Goal: Task Accomplishment & Management: Use online tool/utility

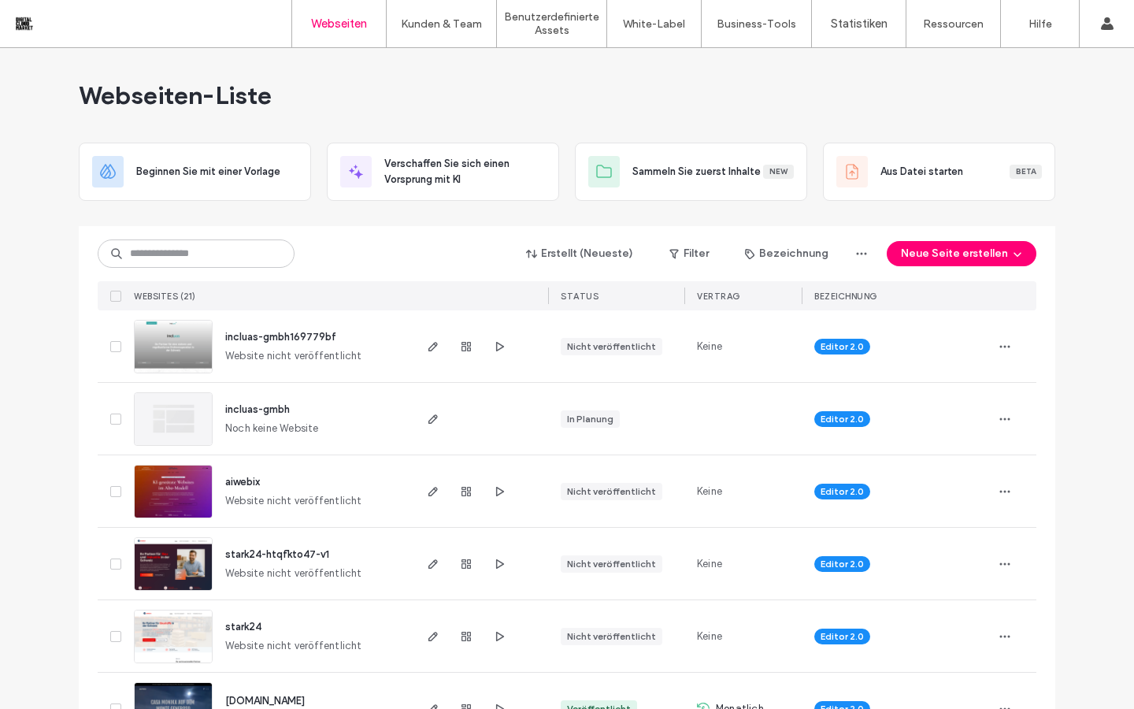
click at [169, 351] on img at bounding box center [173, 374] width 77 height 107
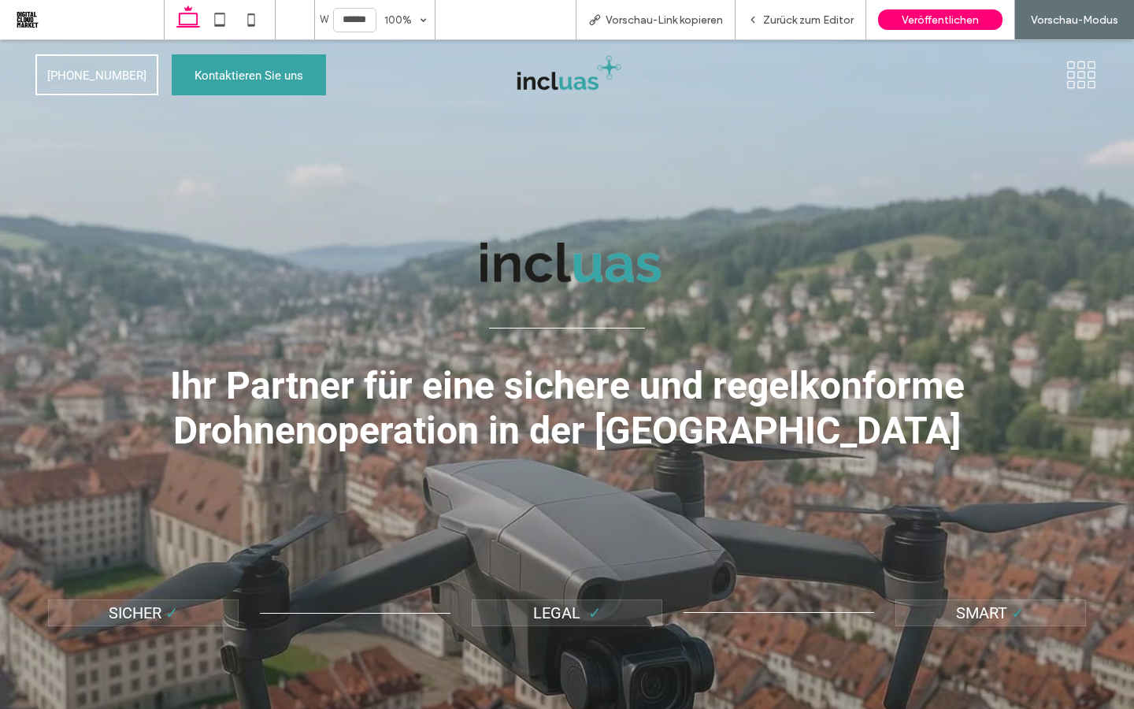
click at [567, 280] on img at bounding box center [567, 265] width 455 height 110
click at [547, 87] on img at bounding box center [567, 75] width 114 height 46
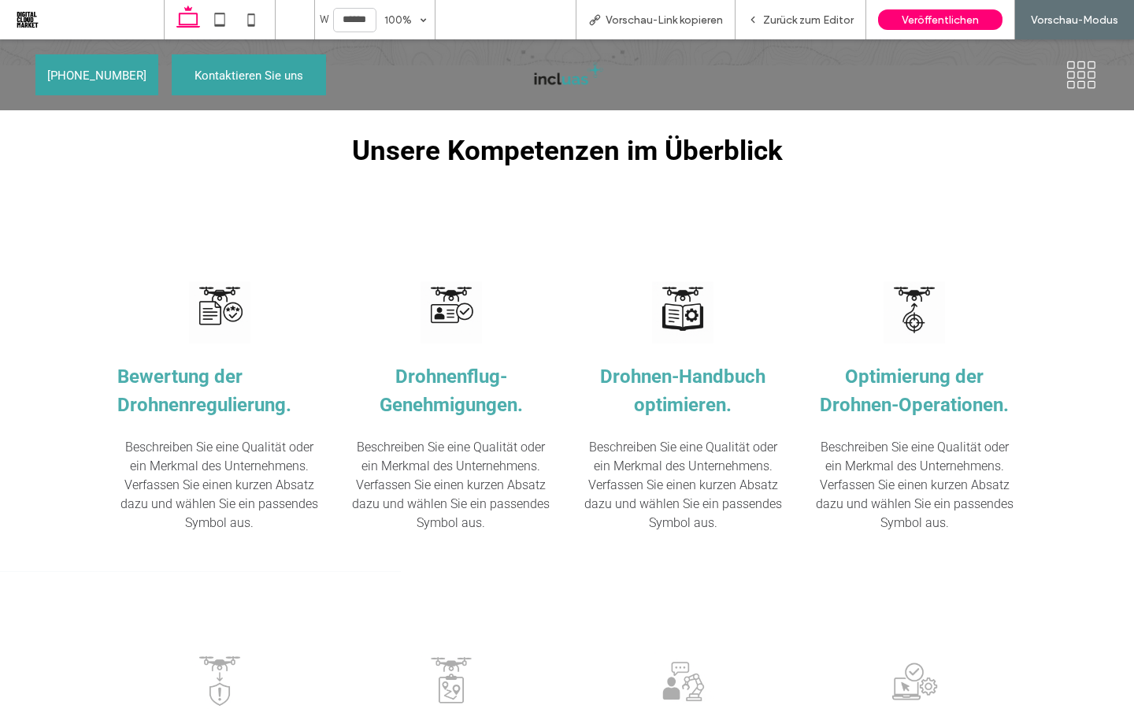
scroll to position [1269, 0]
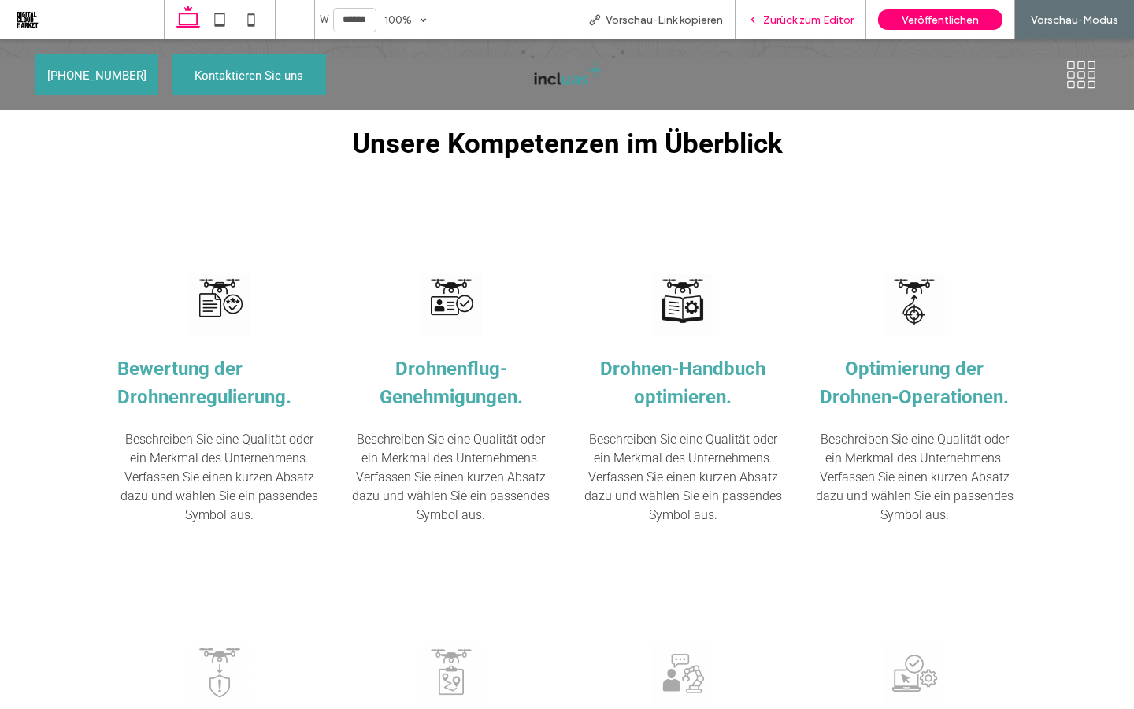
click at [758, 21] on div "Zurück zum Editor" at bounding box center [801, 19] width 130 height 13
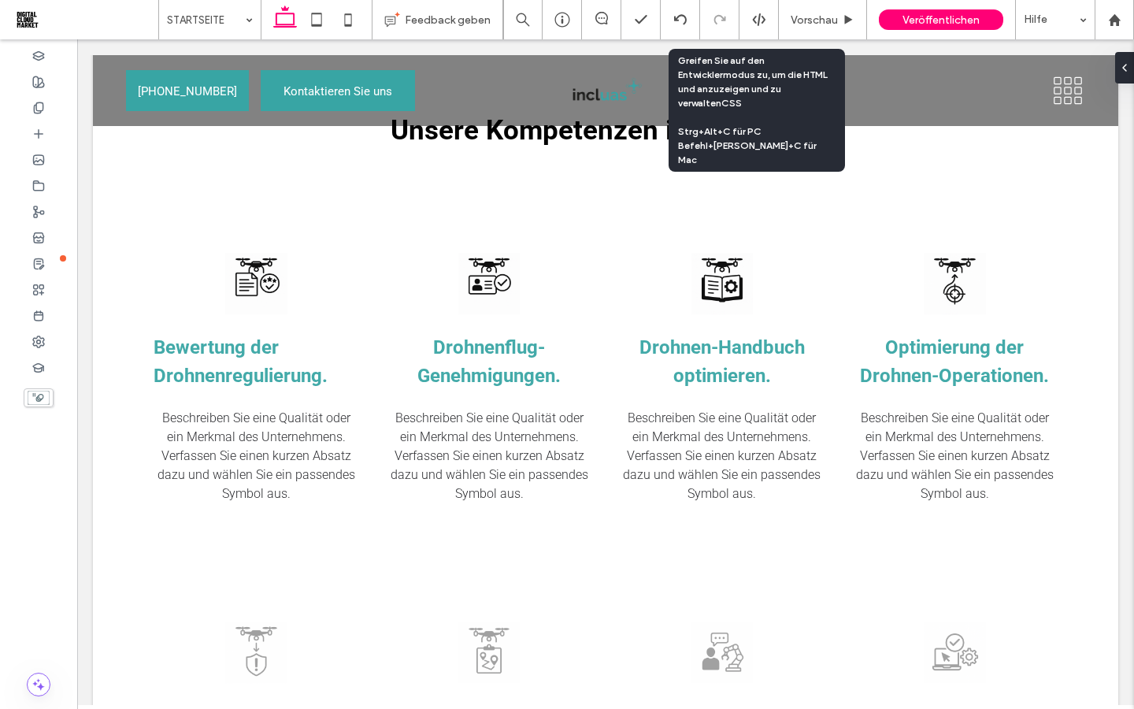
scroll to position [1252, 0]
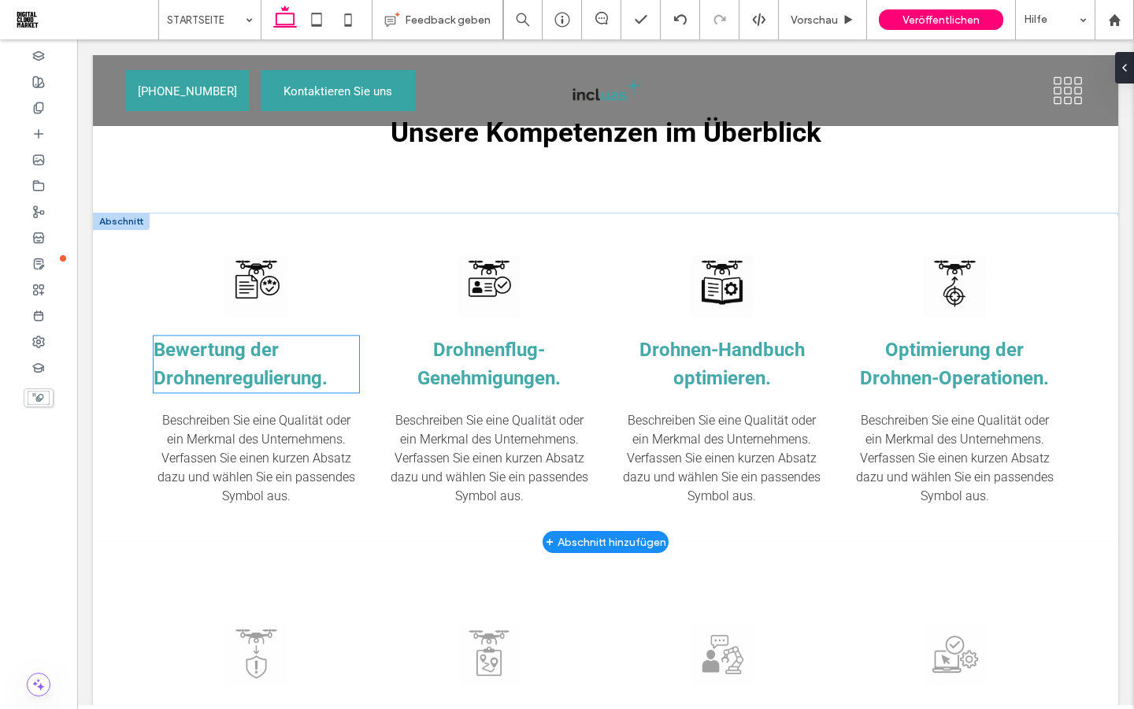
click at [290, 363] on h3 "Bewertung der Drohnenregulierung." at bounding box center [257, 364] width 206 height 57
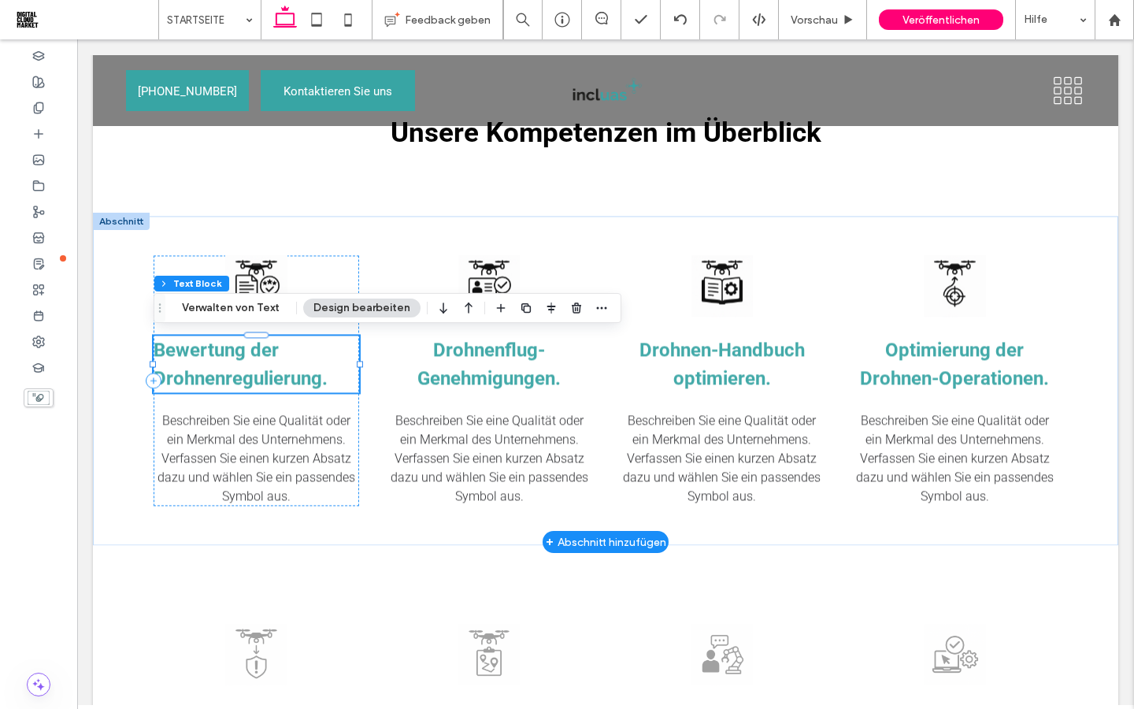
click at [290, 363] on h3 "Bewertung der Drohnenregulierung." at bounding box center [257, 364] width 206 height 57
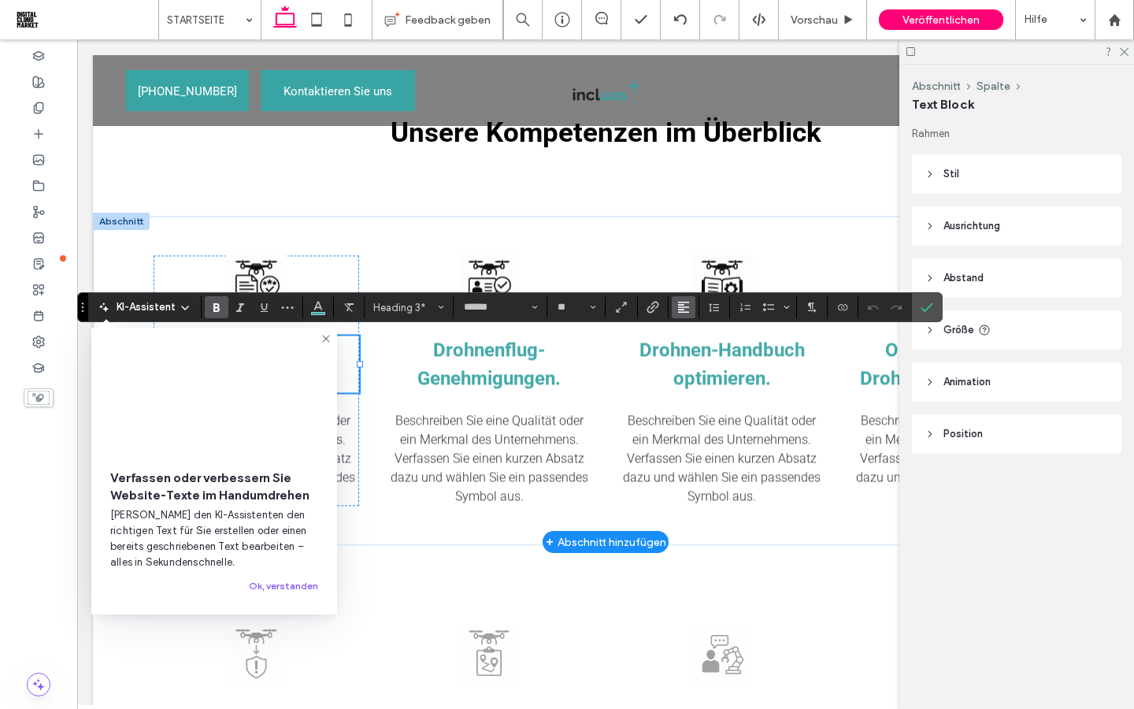
click at [685, 309] on icon "Ausrichtung" at bounding box center [684, 307] width 13 height 13
click at [694, 357] on icon "ui.textEditor.alignment.center" at bounding box center [695, 356] width 13 height 13
click at [933, 304] on use "Bestätigen" at bounding box center [928, 307] width 13 height 9
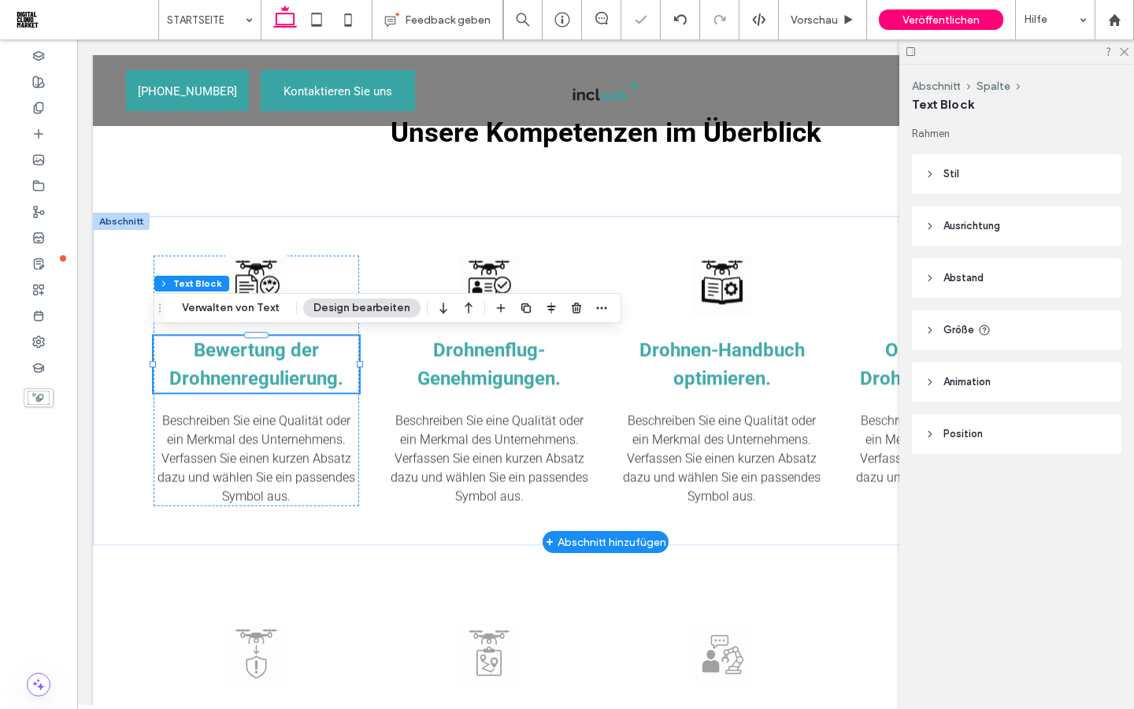
click at [1131, 47] on div at bounding box center [1017, 51] width 235 height 24
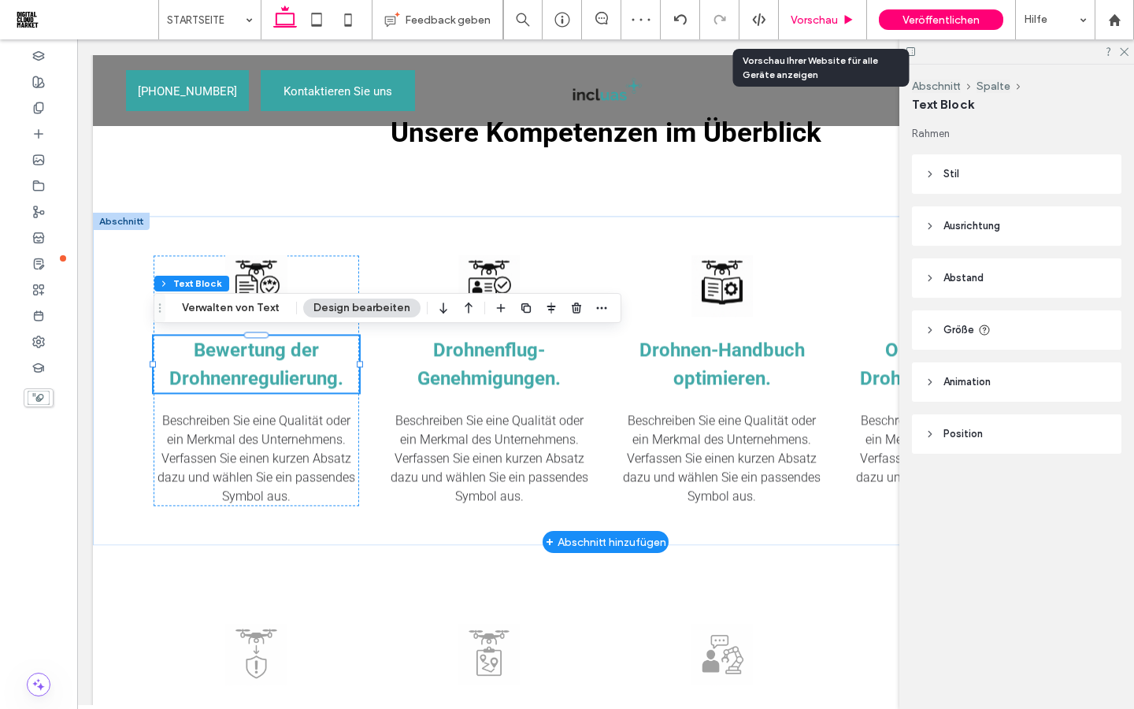
click at [817, 22] on span "Vorschau" at bounding box center [814, 19] width 47 height 13
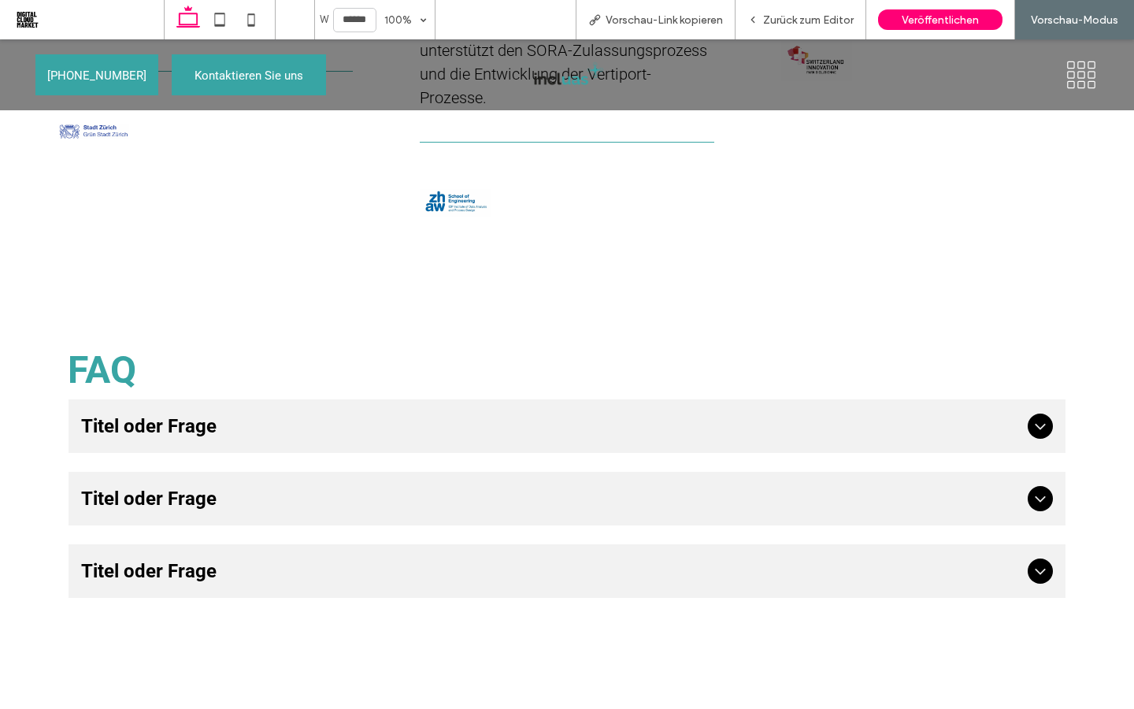
scroll to position [3342, 0]
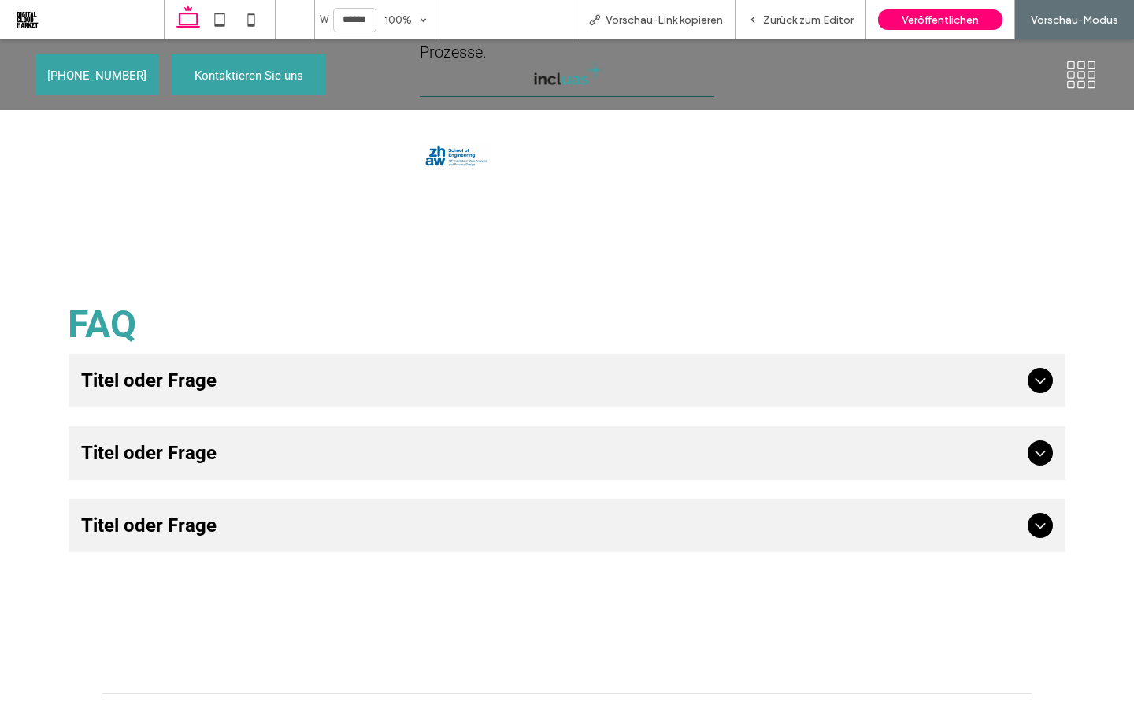
click at [978, 372] on span "Titel oder Frage" at bounding box center [551, 380] width 940 height 28
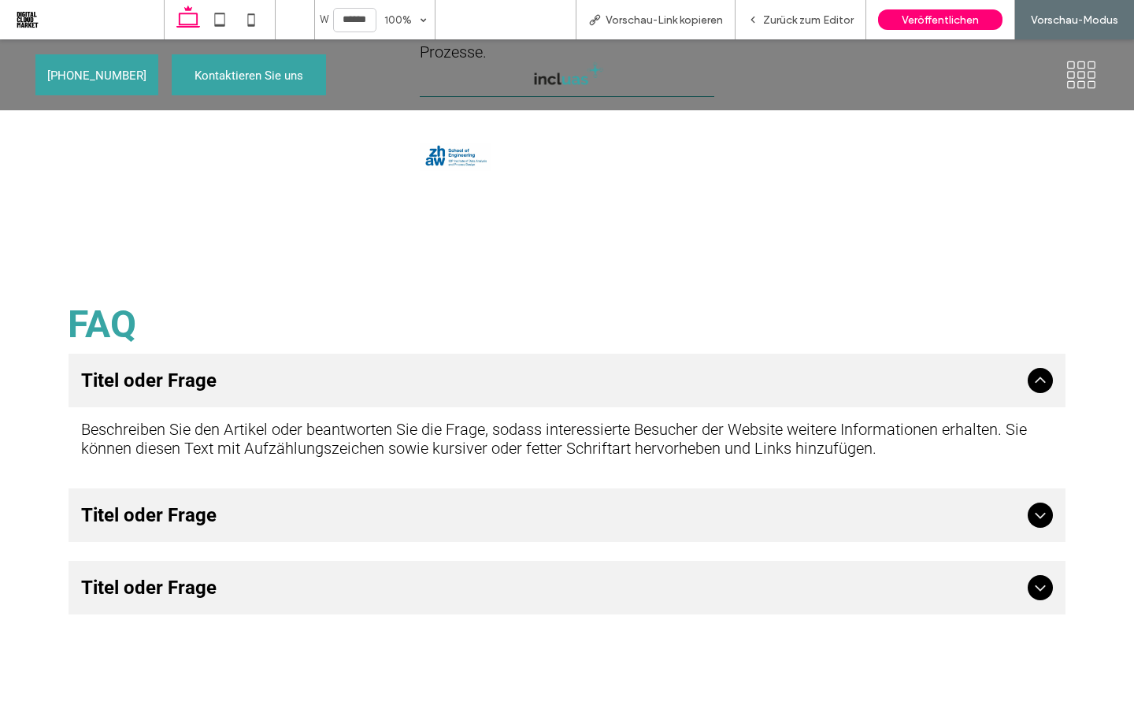
click at [1040, 512] on icon at bounding box center [1040, 515] width 19 height 19
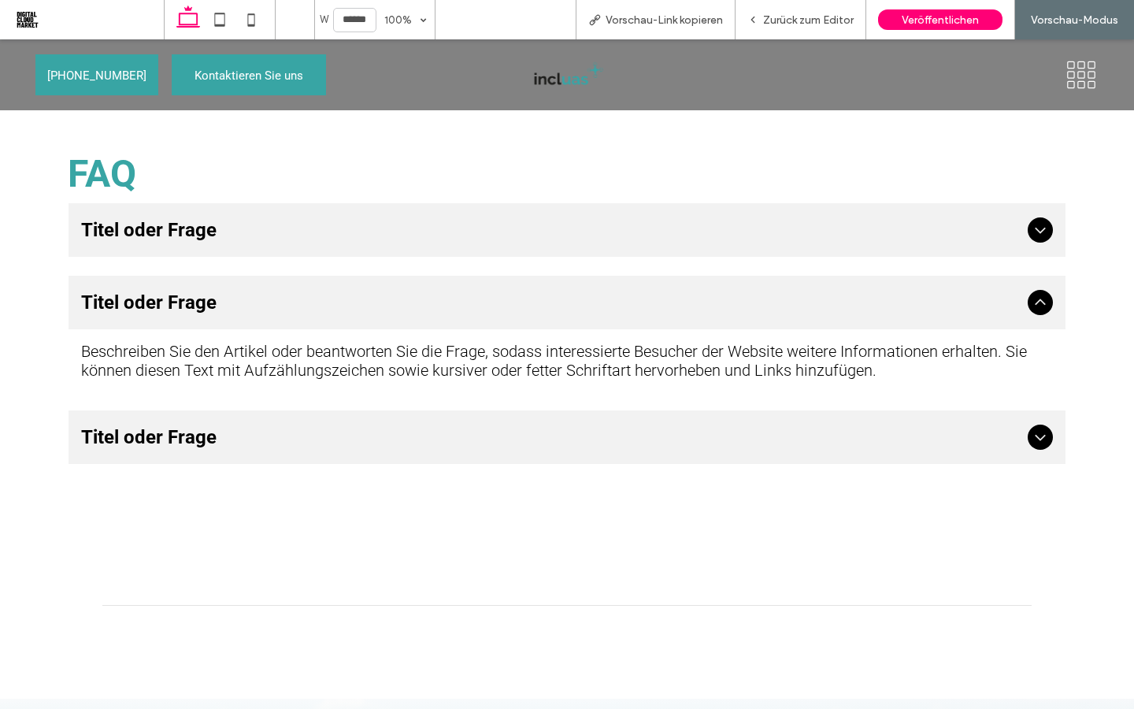
scroll to position [3545, 0]
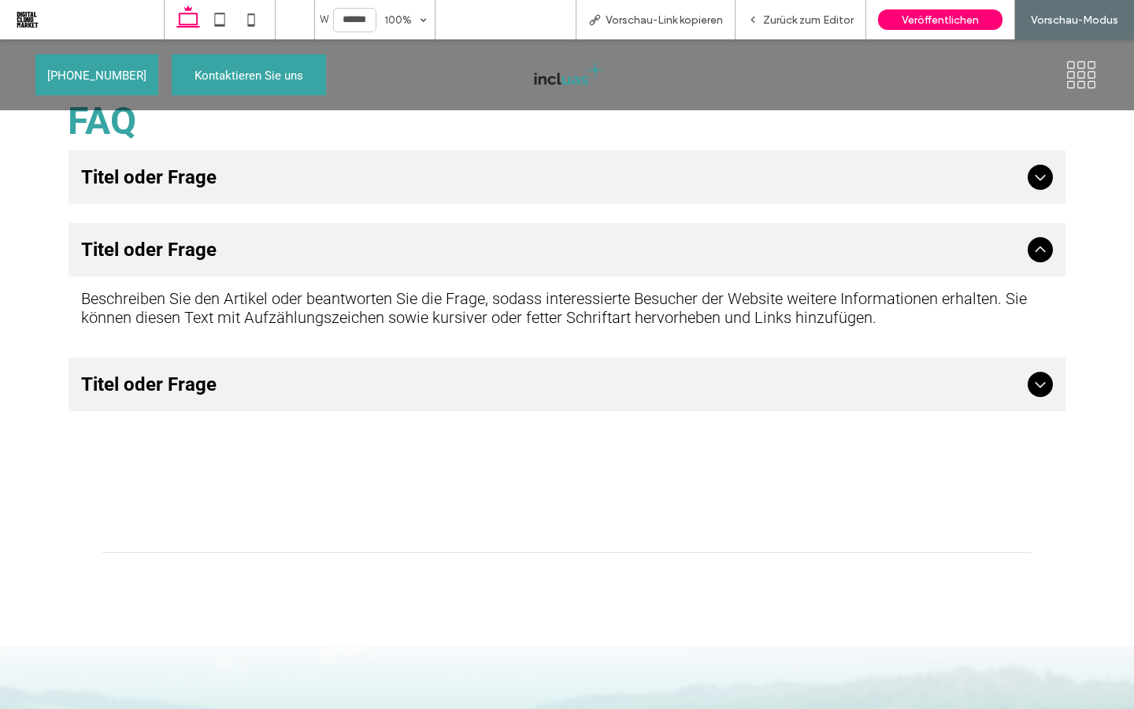
click at [1029, 386] on div at bounding box center [1040, 384] width 25 height 25
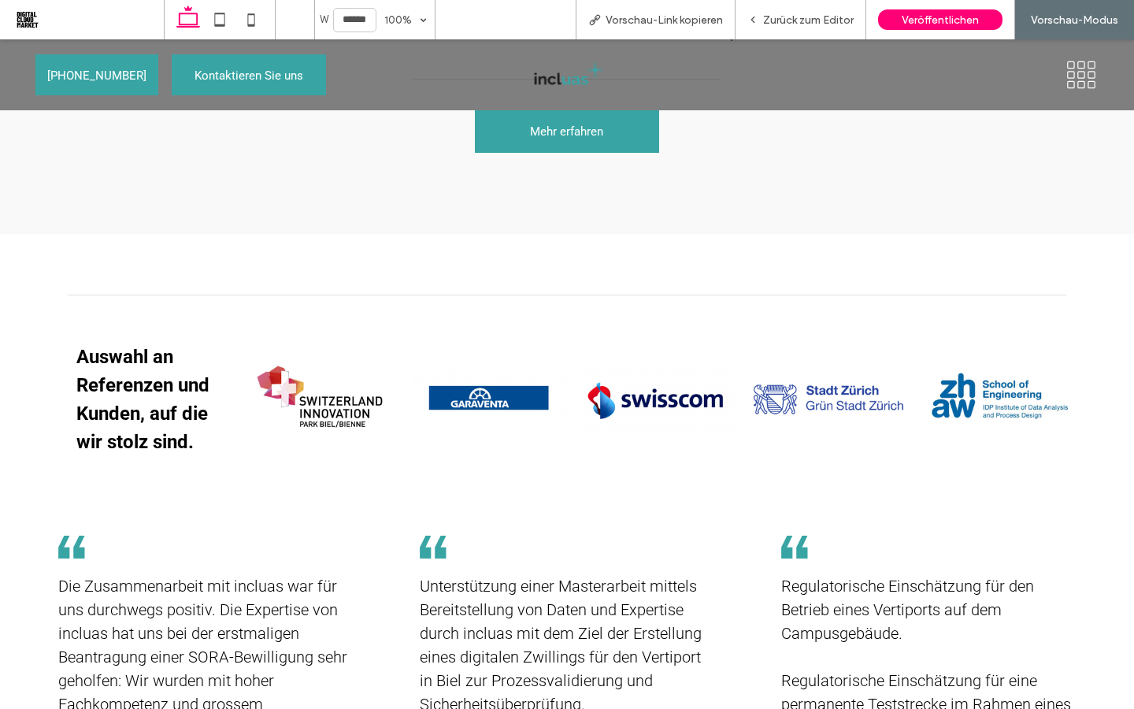
scroll to position [2285, 0]
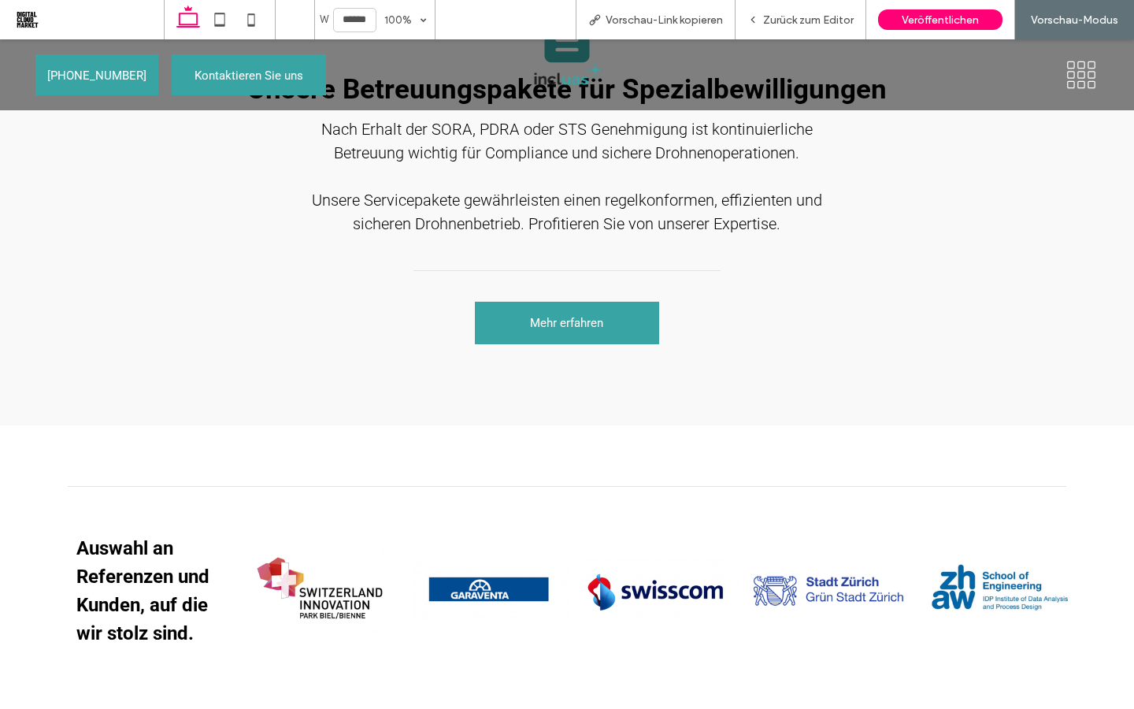
click at [1075, 75] on icon at bounding box center [1071, 75] width 8 height 8
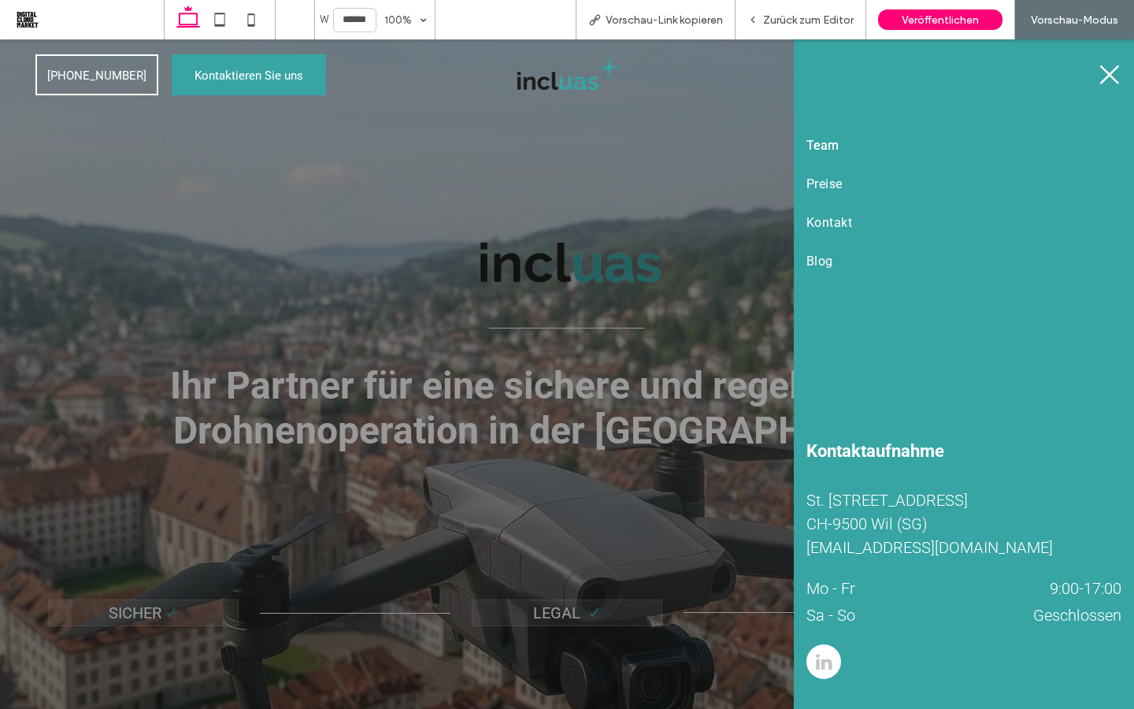
click at [827, 152] on span "Team" at bounding box center [823, 145] width 33 height 15
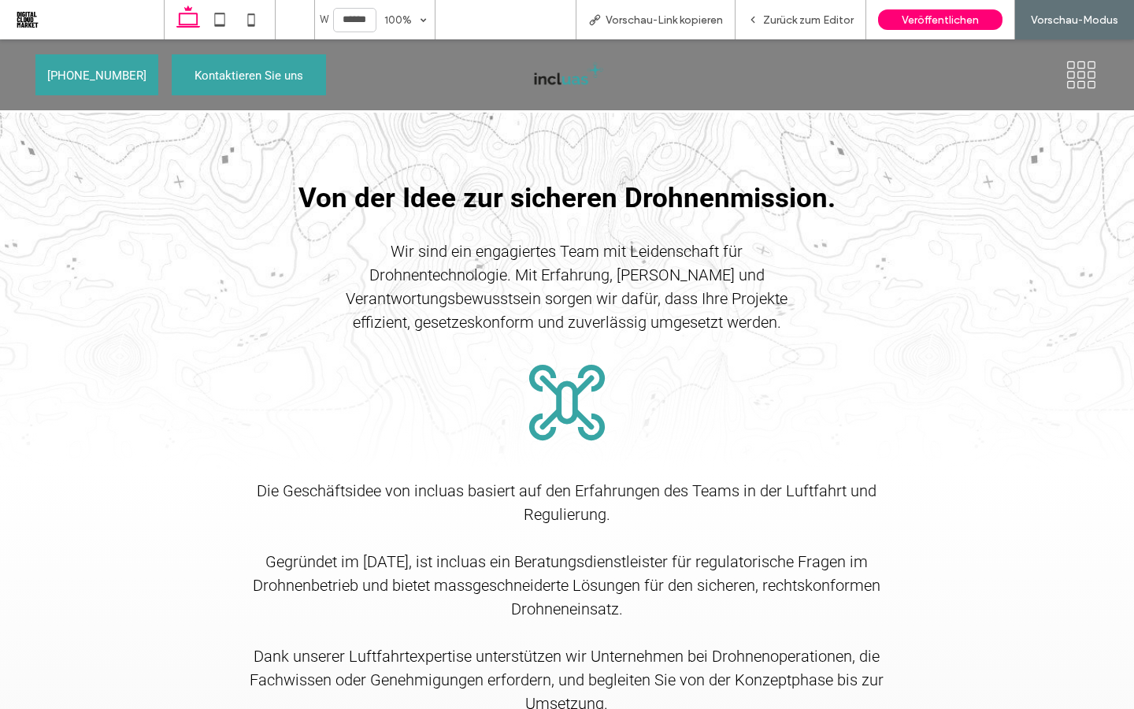
scroll to position [1101, 0]
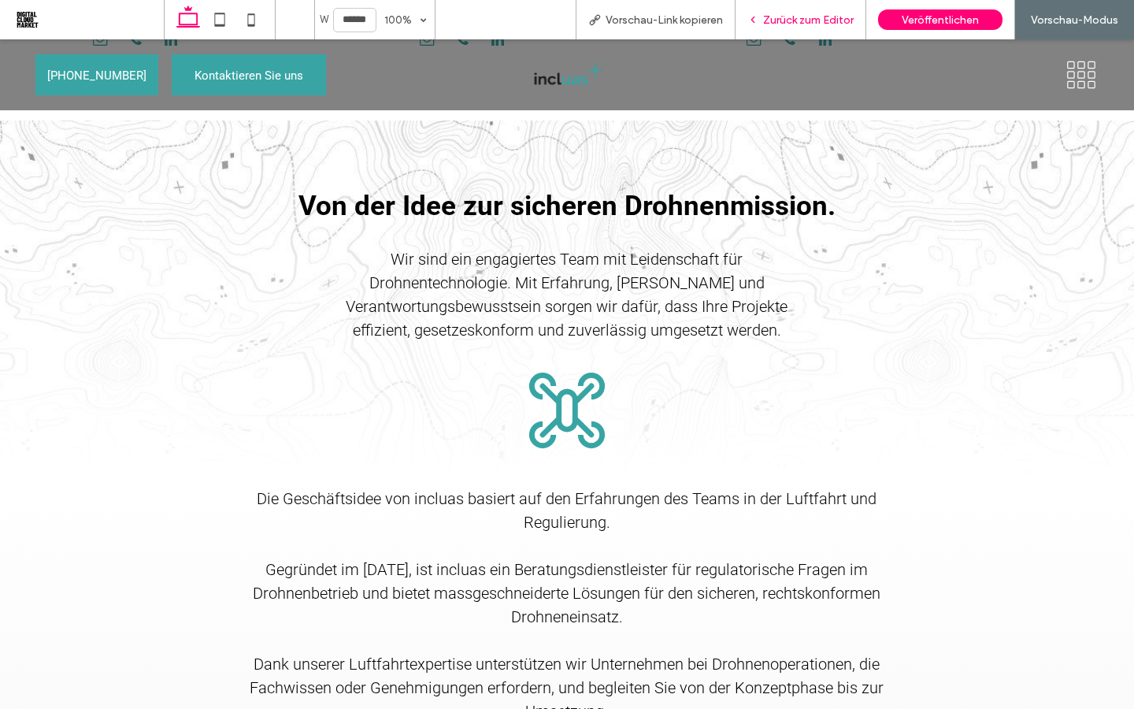
click at [817, 22] on span "Zurück zum Editor" at bounding box center [808, 19] width 91 height 13
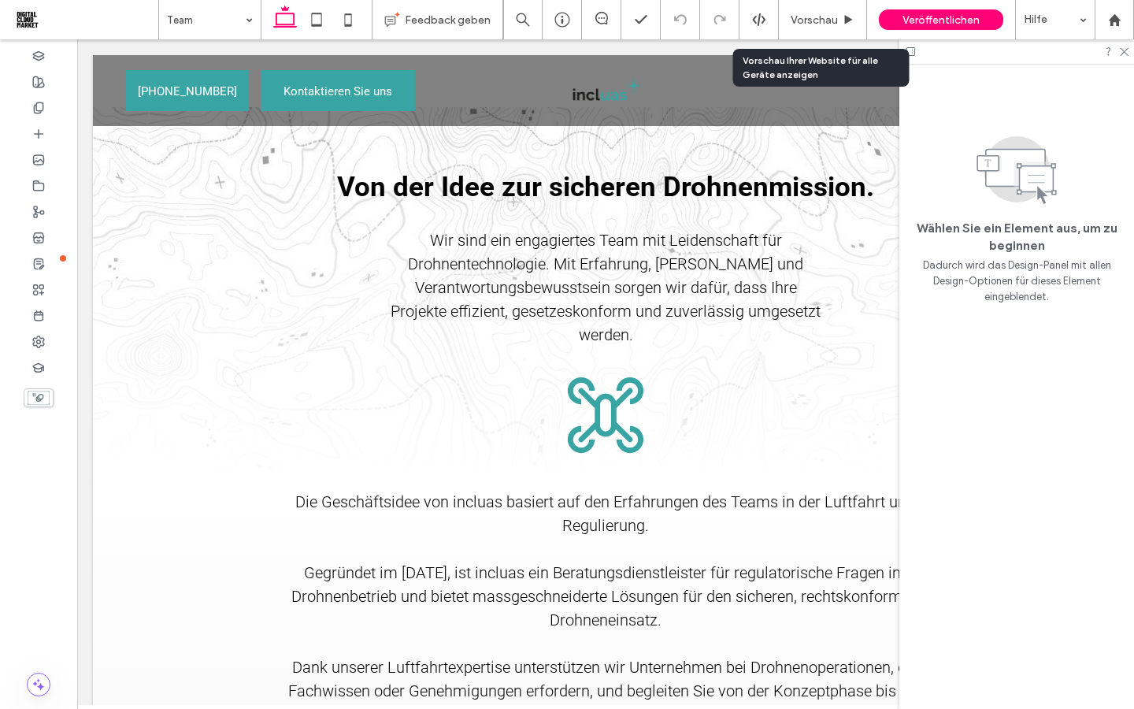
scroll to position [1081, 0]
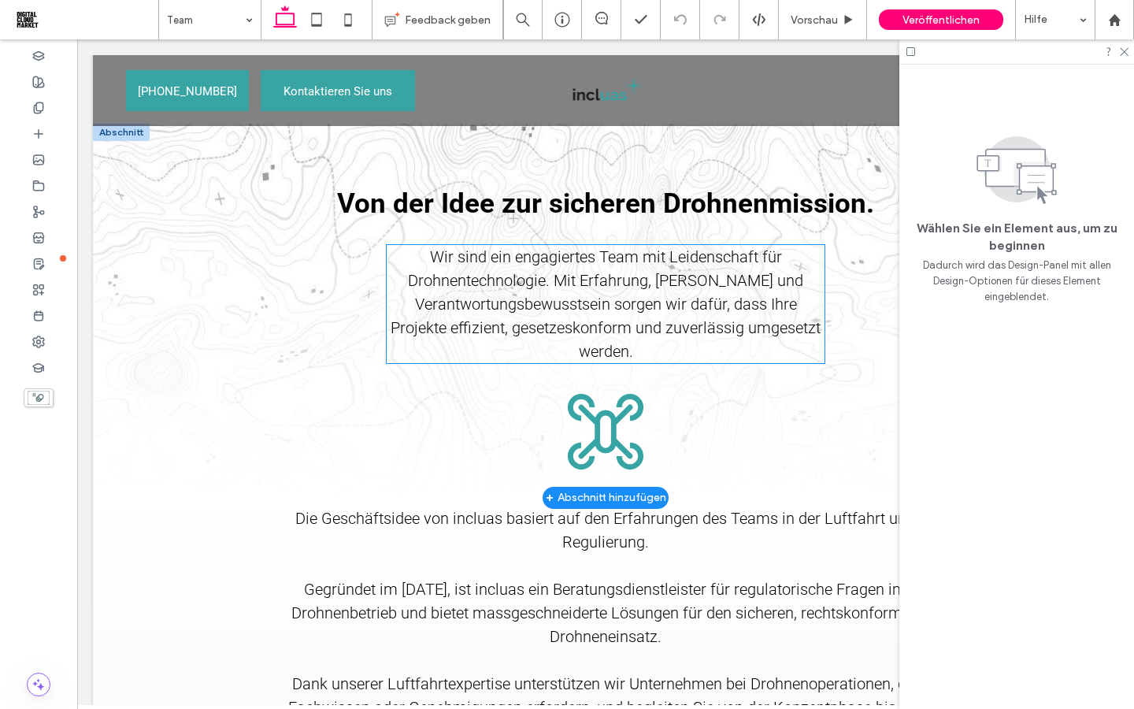
click at [714, 247] on span "Wir sind ein engagiertes Team mit Leidenschaft für Drohnentechnologie. Mit Erfa…" at bounding box center [606, 303] width 430 height 113
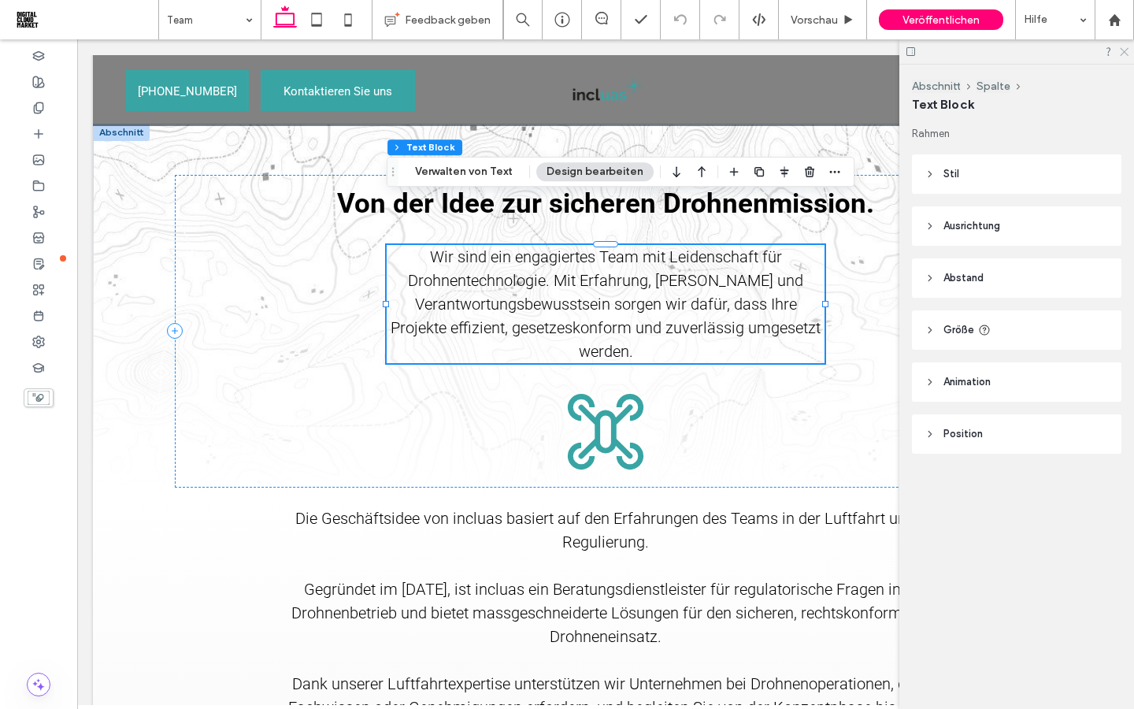
click at [1123, 55] on icon at bounding box center [1124, 51] width 10 height 10
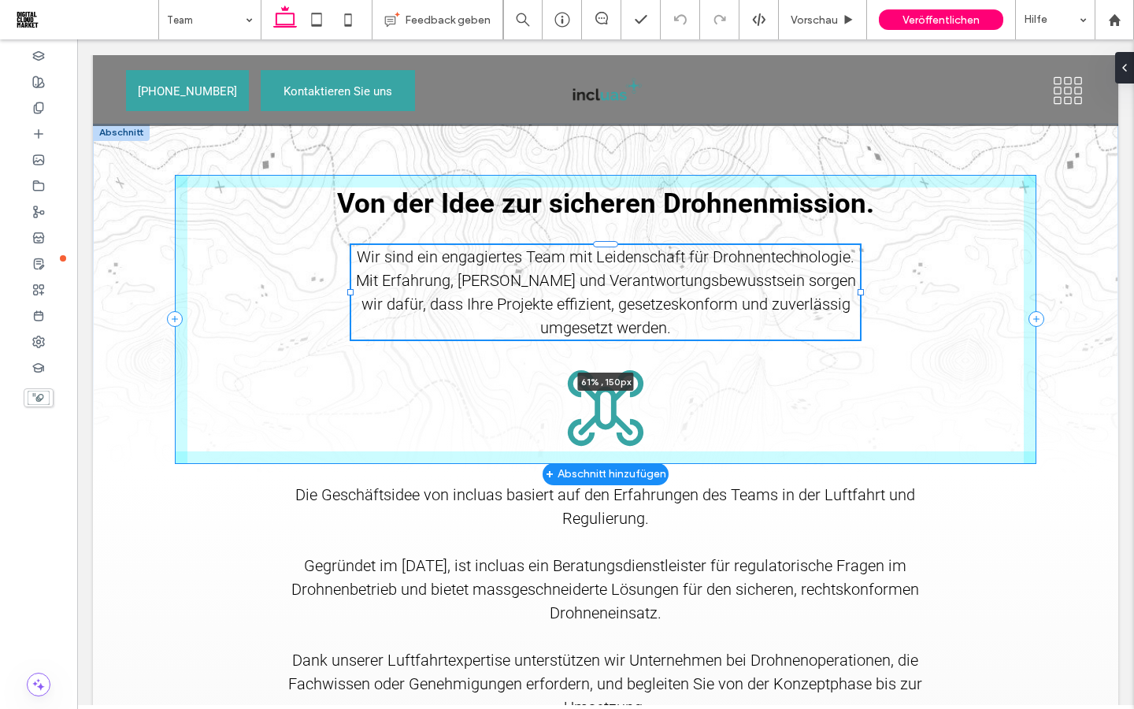
drag, startPoint x: 824, startPoint y: 256, endPoint x: 859, endPoint y: 254, distance: 35.5
click at [352, 246] on div at bounding box center [351, 245] width 1 height 1
type input "**"
type input "****"
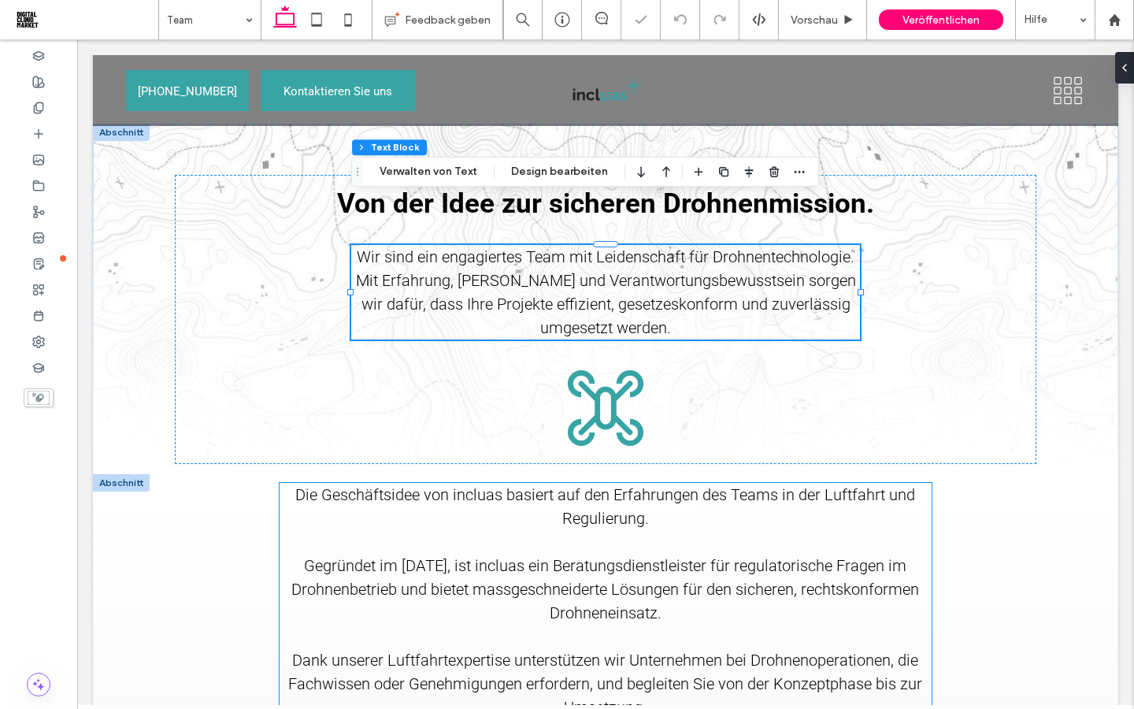
click at [844, 625] on p "﻿" at bounding box center [606, 637] width 652 height 24
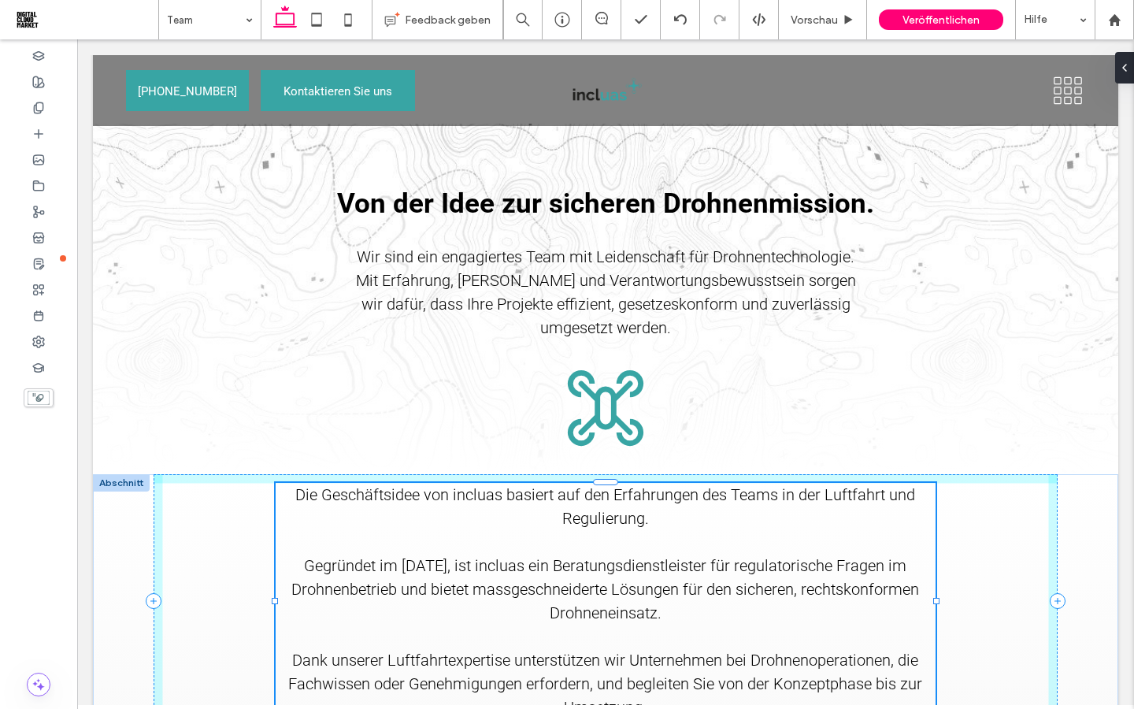
click at [936, 558] on div "Die Geschäftsidee von incluas basiert auf den Erfahrungen des Teams in der Luft…" at bounding box center [605, 627] width 945 height 306
type input "****"
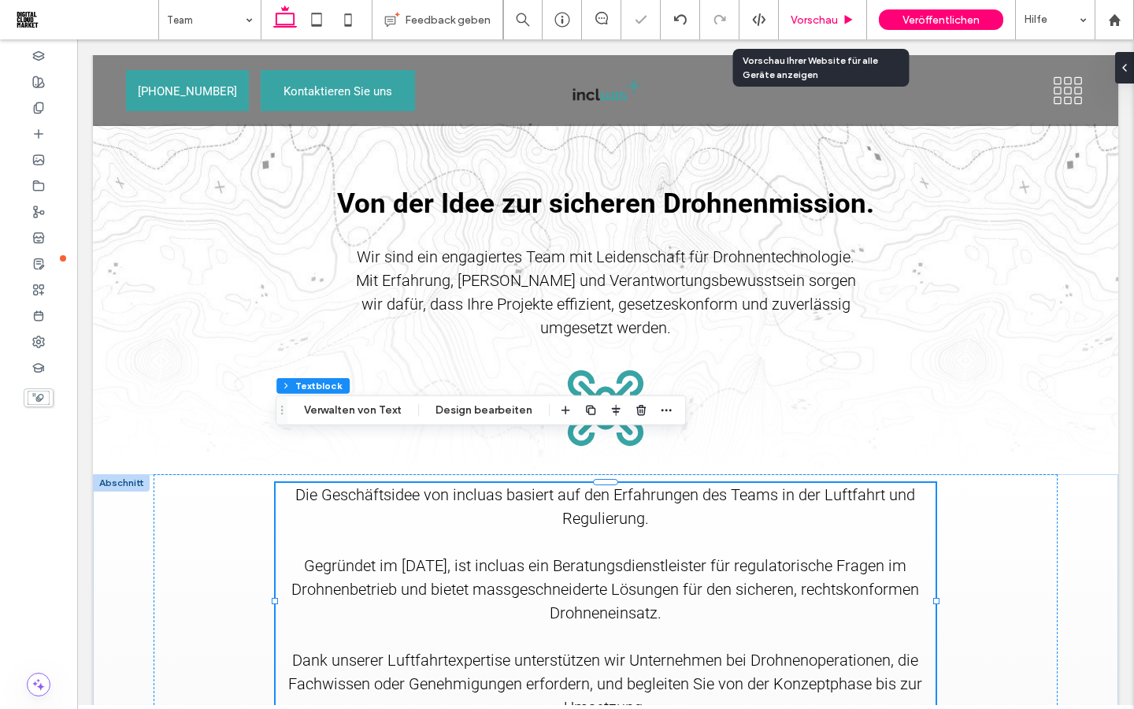
click at [814, 23] on span "Vorschau" at bounding box center [814, 19] width 47 height 13
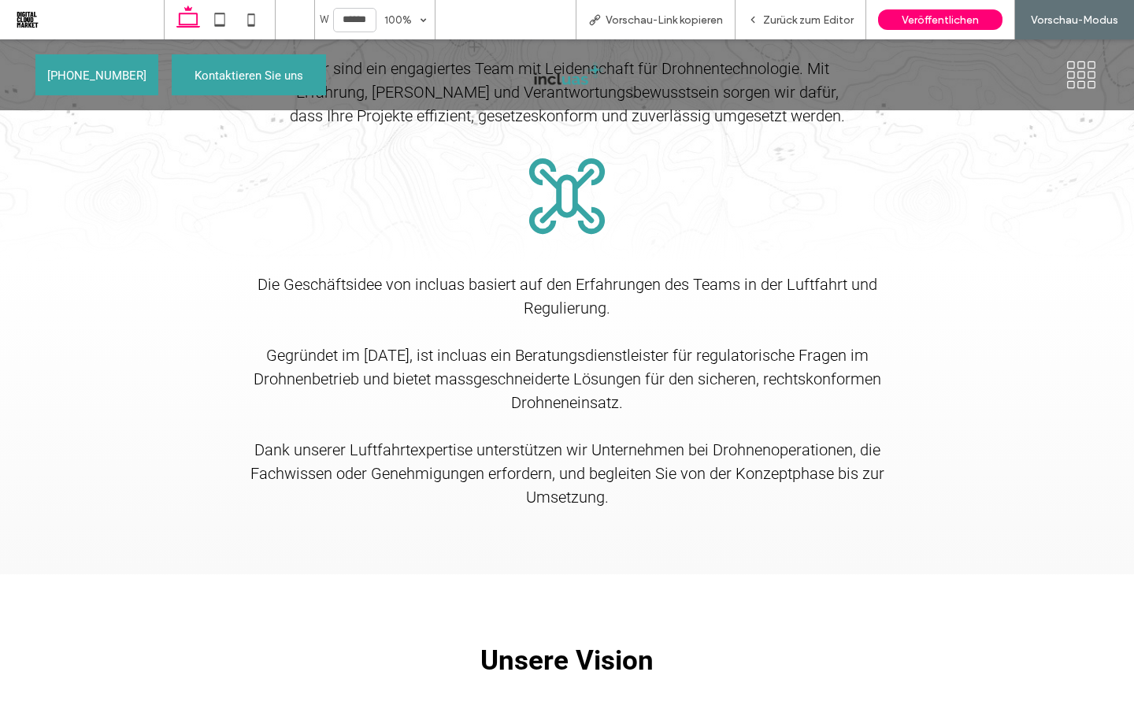
scroll to position [1315, 0]
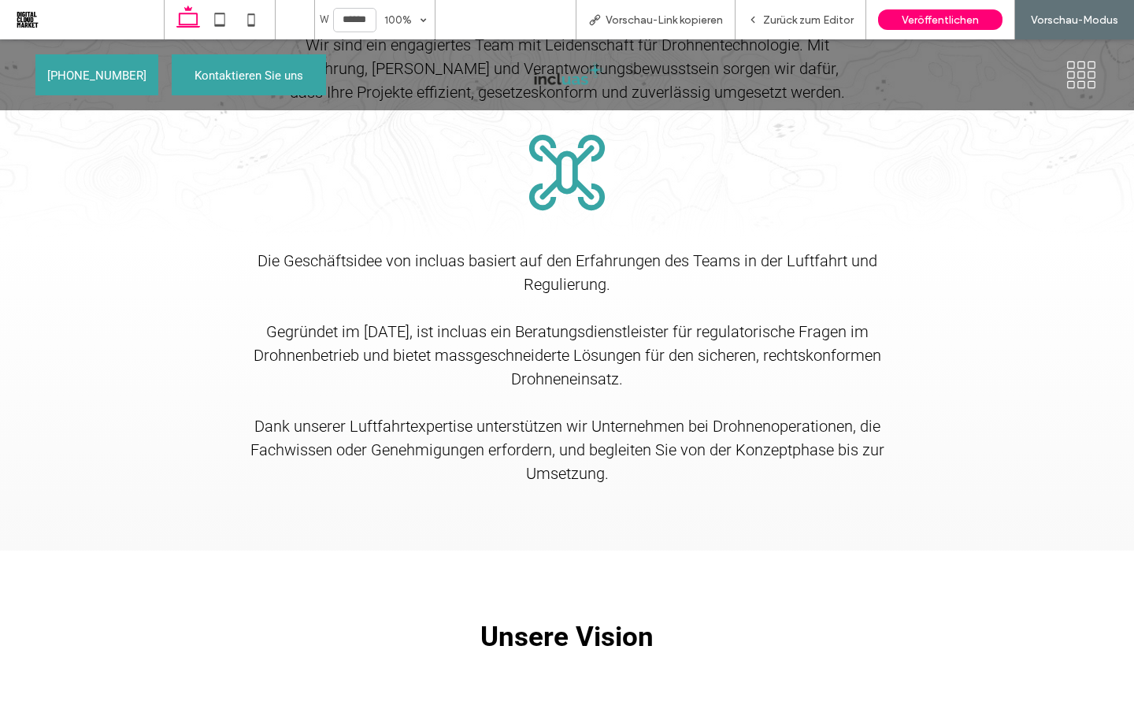
click at [1090, 71] on icon at bounding box center [1093, 75] width 8 height 8
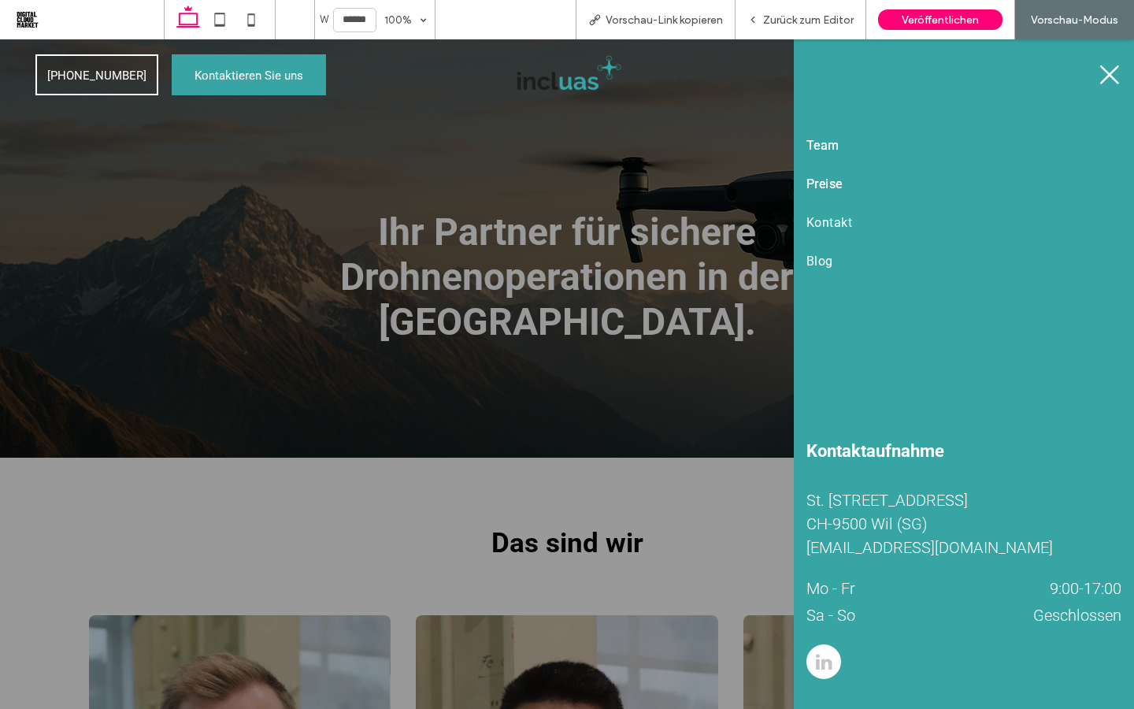
click at [830, 191] on link "Preise" at bounding box center [964, 184] width 315 height 39
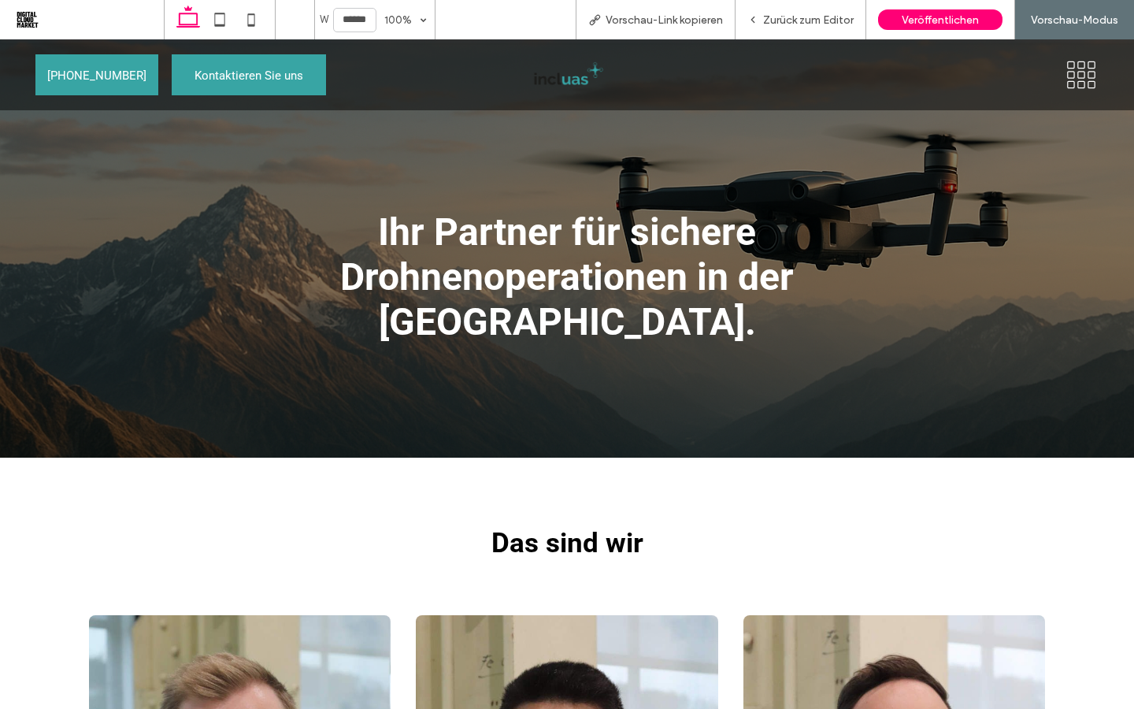
scroll to position [1315, 0]
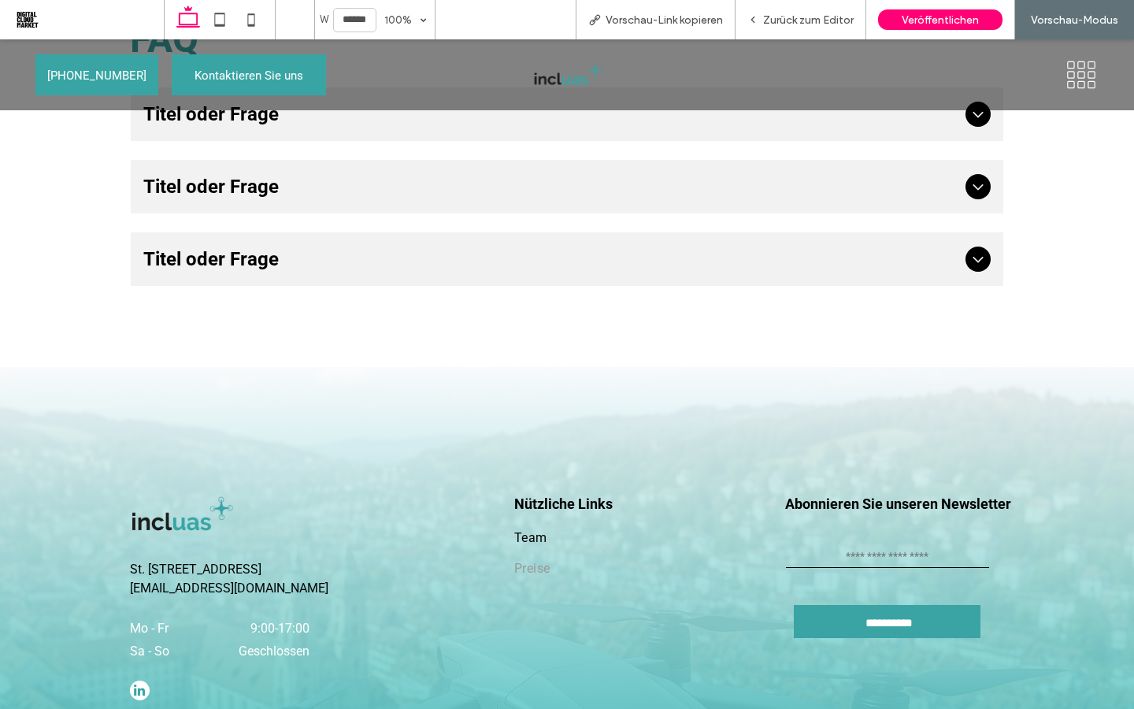
scroll to position [1388, 0]
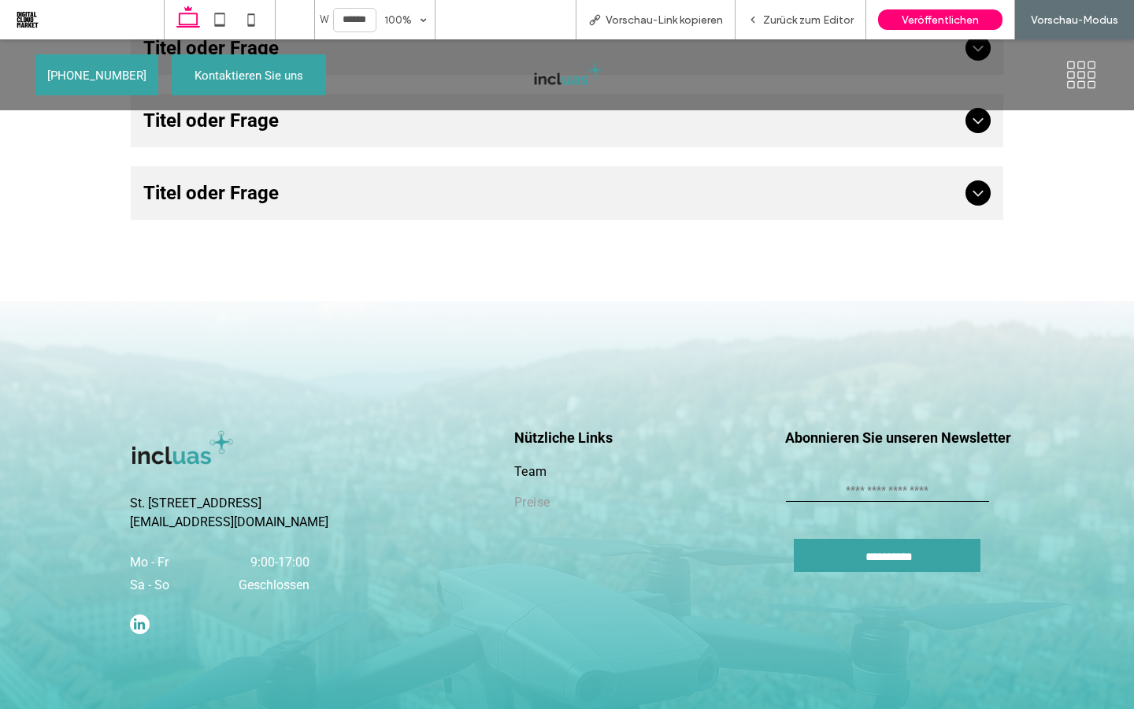
click at [1078, 70] on icon at bounding box center [1081, 75] width 35 height 30
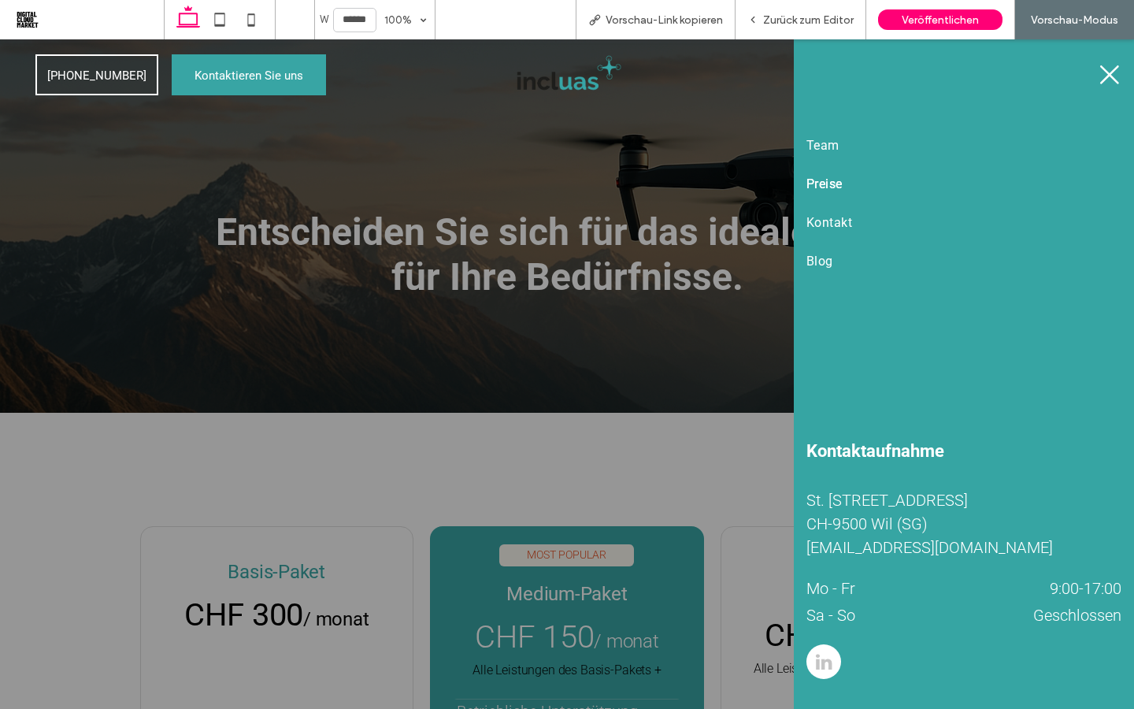
scroll to position [0, 0]
click at [821, 223] on span "Kontakt" at bounding box center [830, 222] width 46 height 15
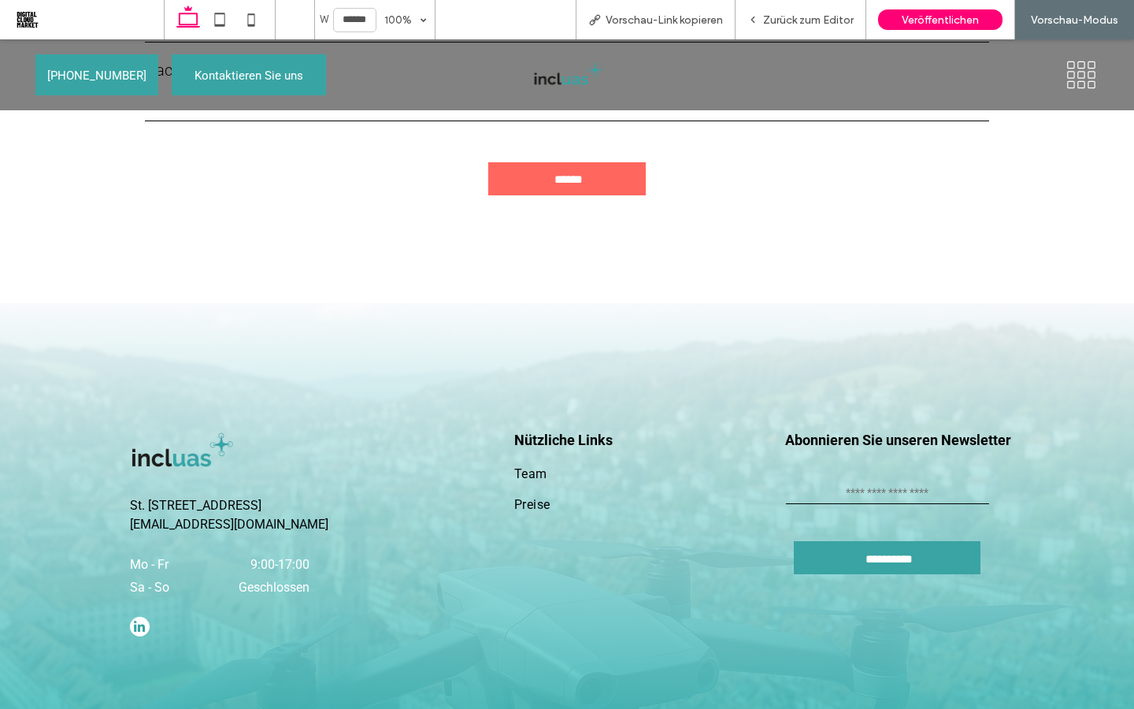
scroll to position [1418, 0]
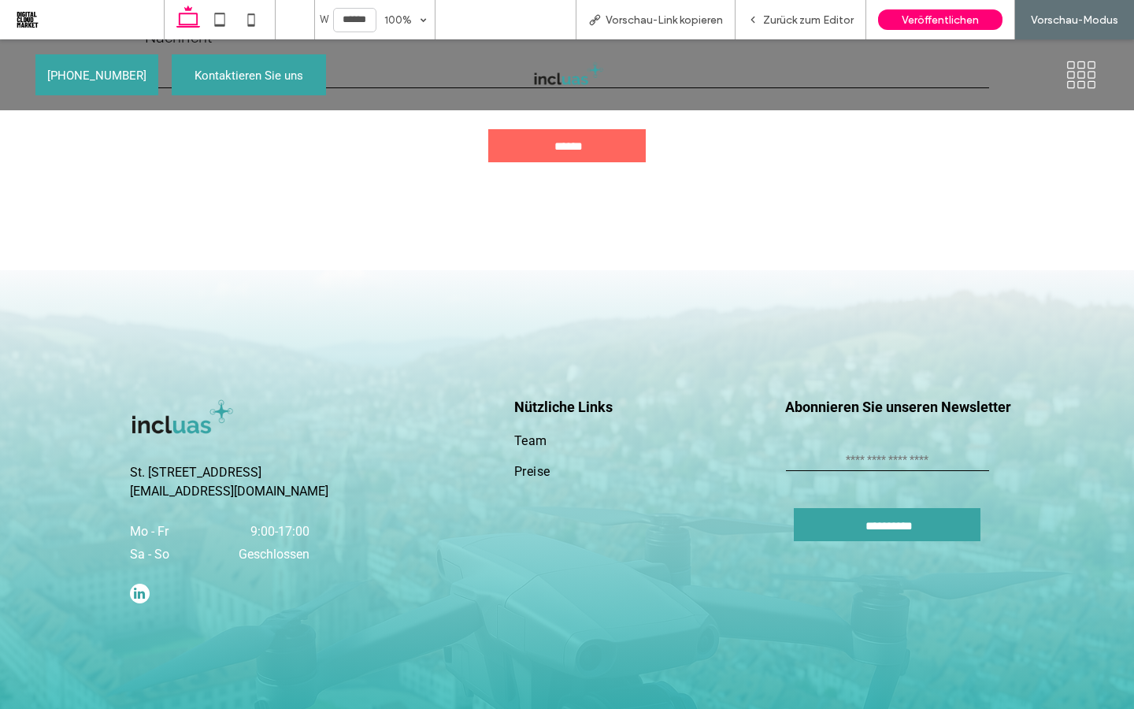
click at [1079, 79] on icon at bounding box center [1081, 75] width 35 height 30
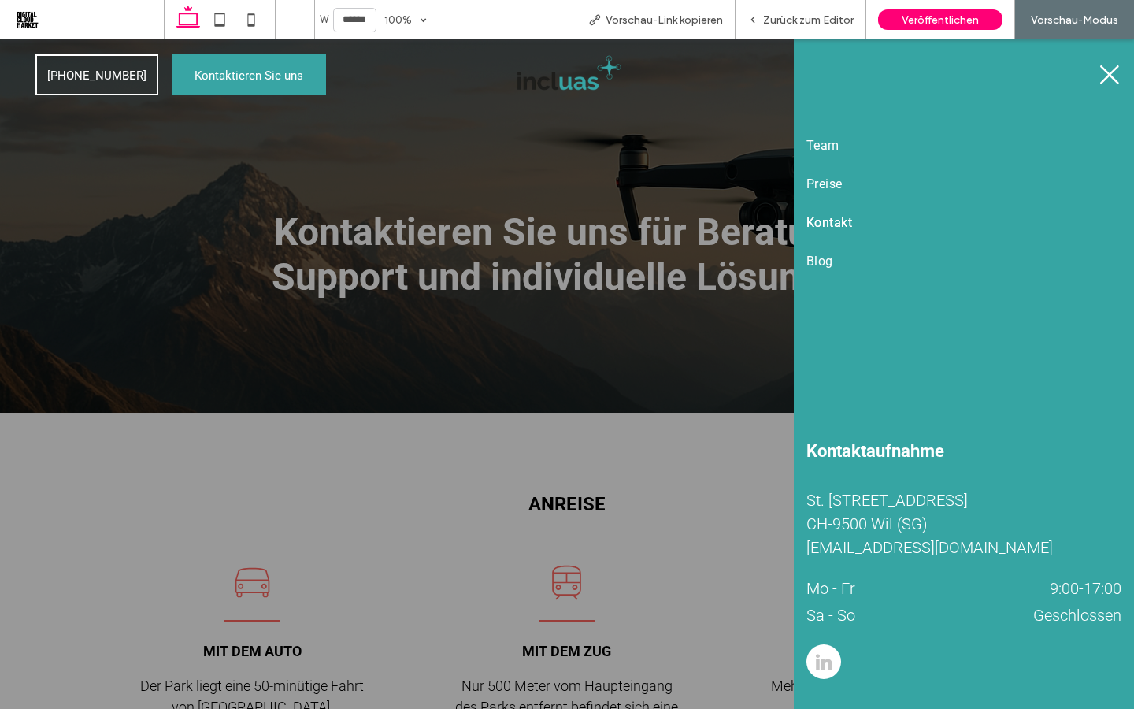
scroll to position [0, 0]
click at [822, 265] on span "Blog" at bounding box center [820, 261] width 27 height 15
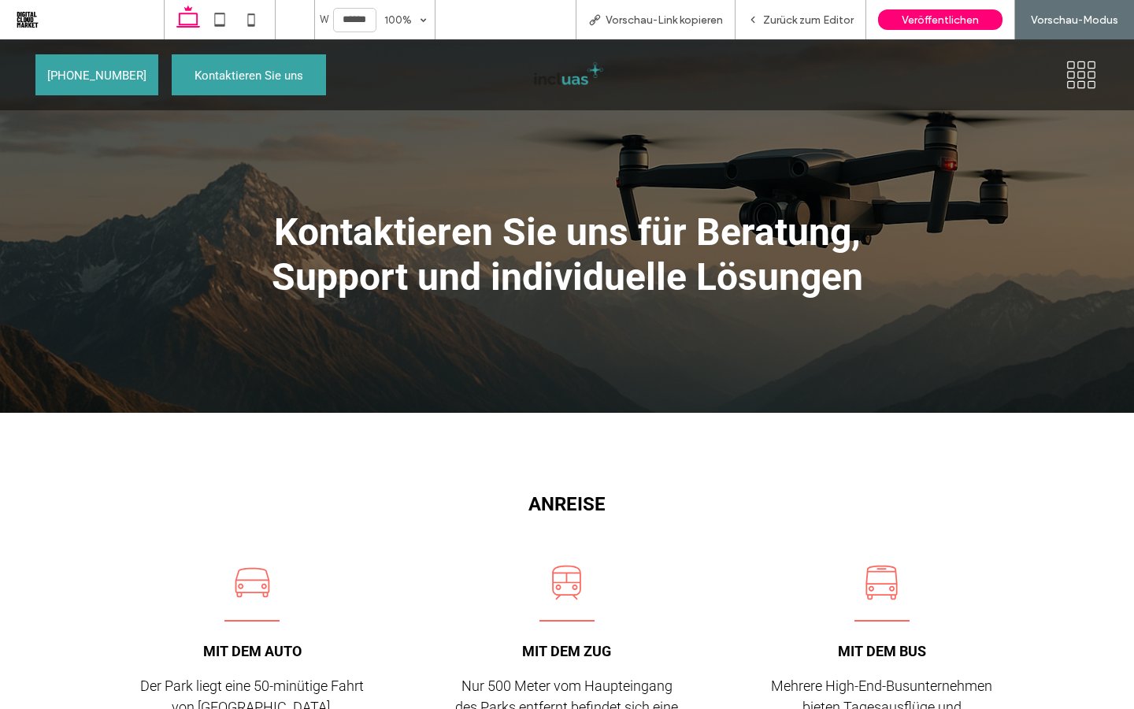
scroll to position [1418, 0]
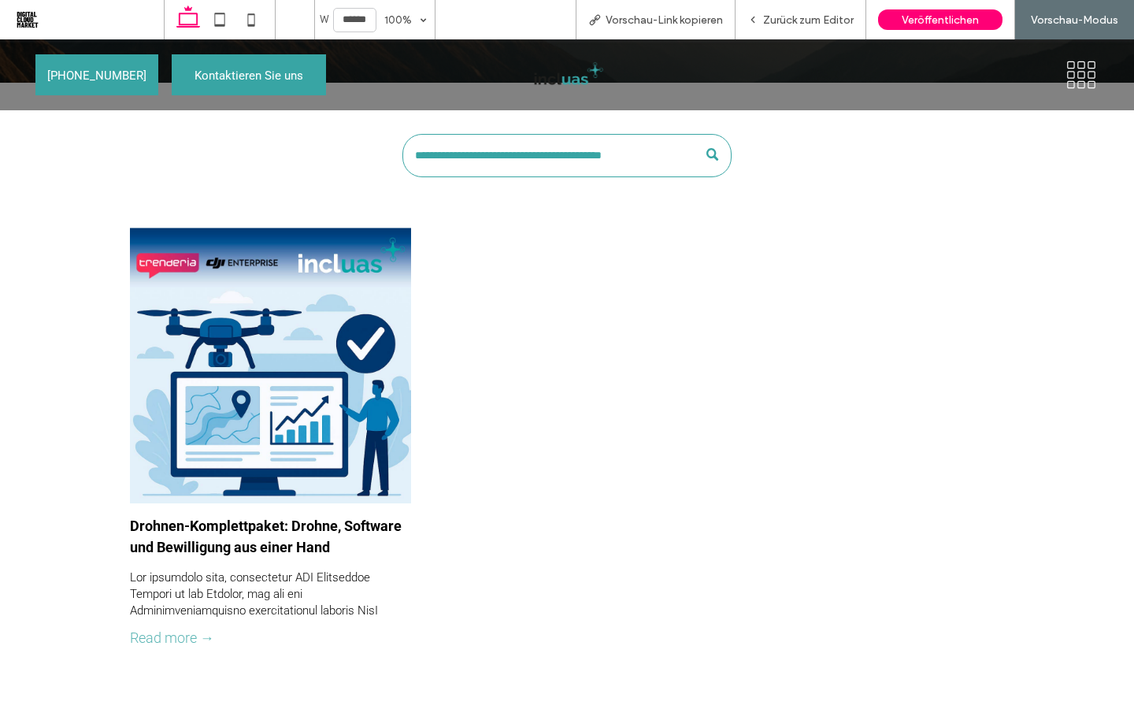
scroll to position [289, 0]
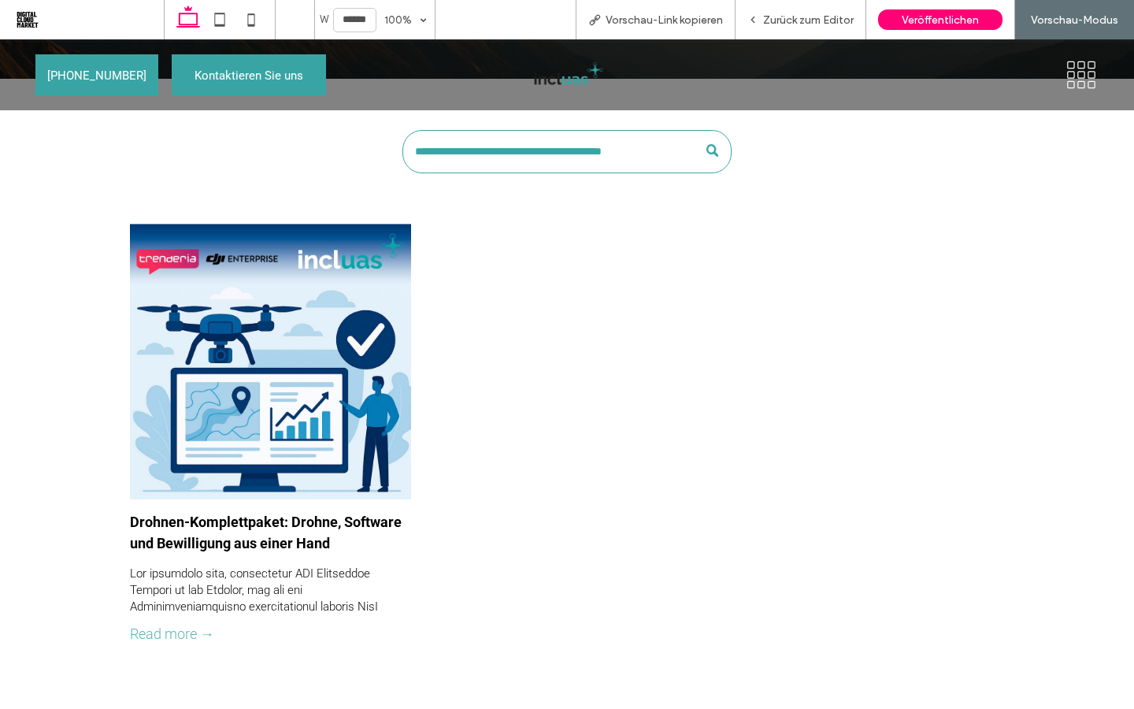
click at [1078, 83] on icon at bounding box center [1082, 85] width 8 height 8
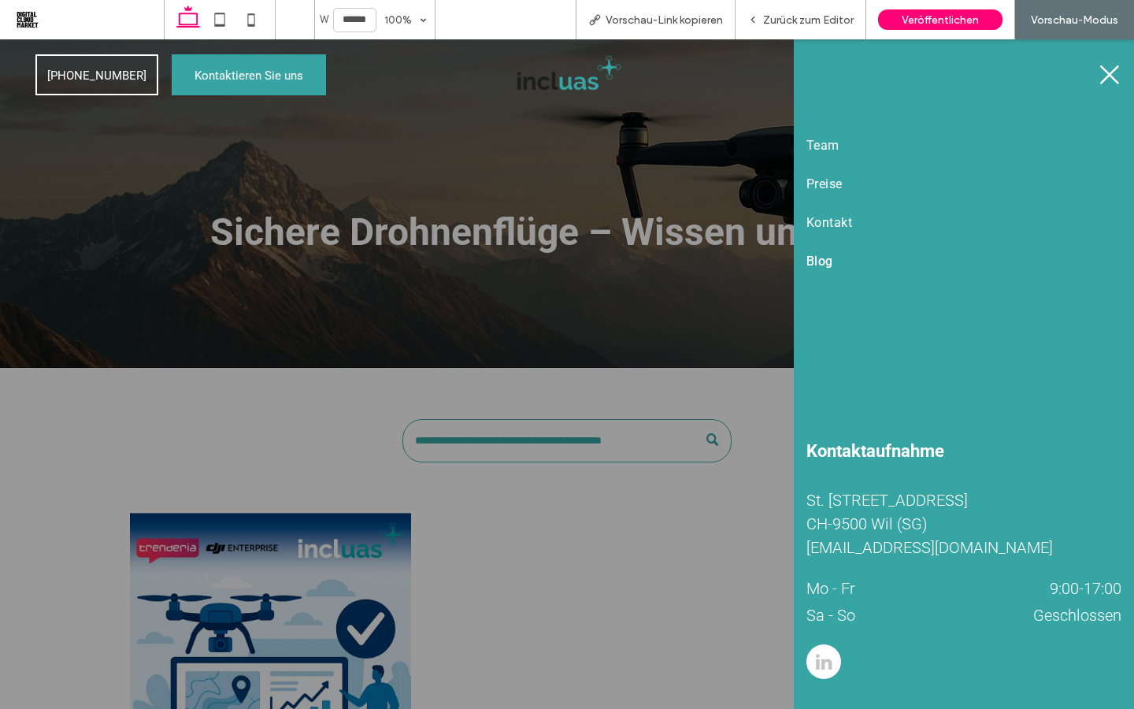
scroll to position [0, 0]
click at [825, 147] on span "Team" at bounding box center [823, 145] width 33 height 15
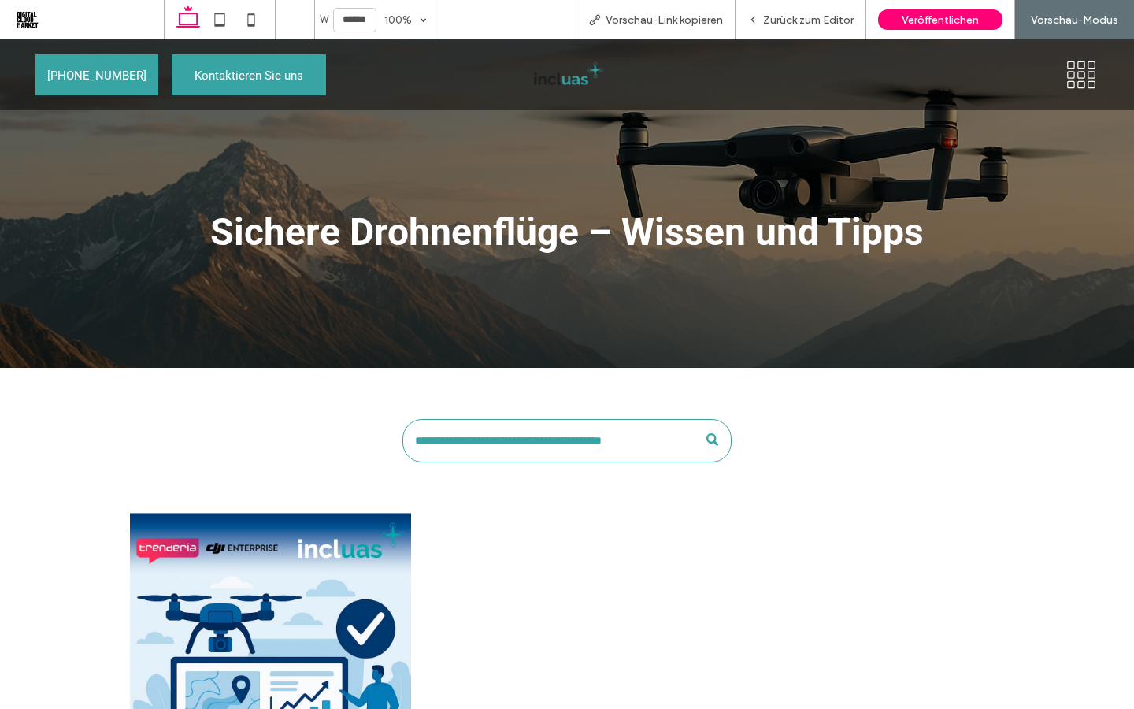
scroll to position [289, 0]
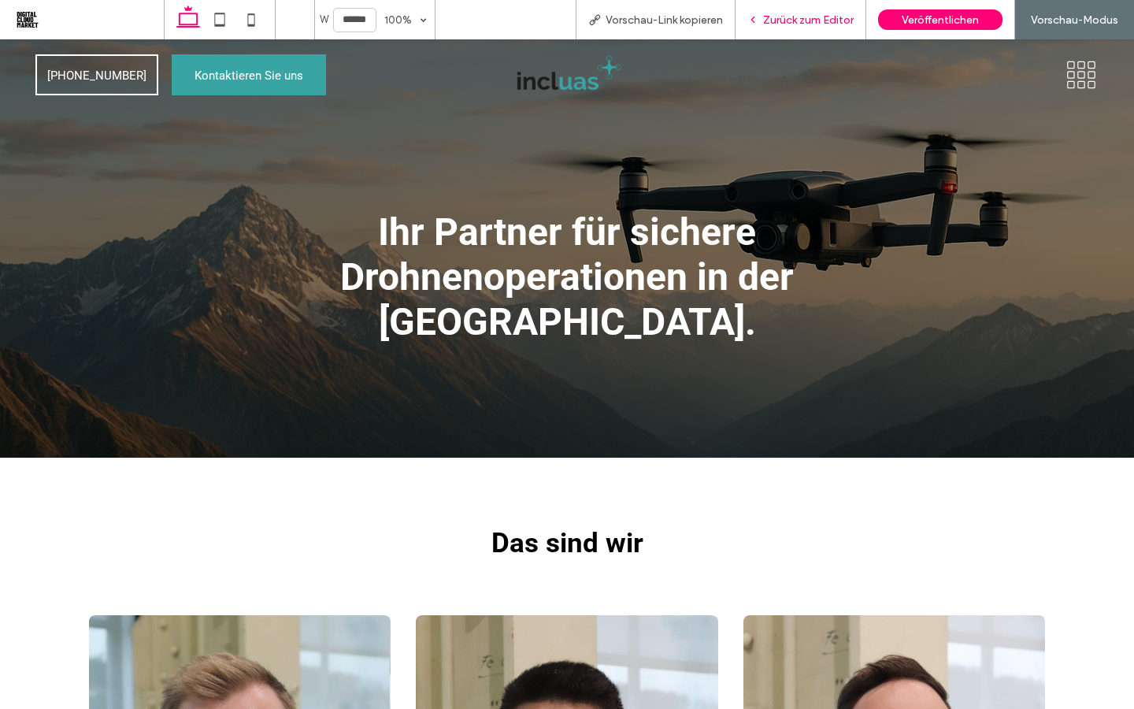
click at [783, 22] on span "Zurück zum Editor" at bounding box center [808, 19] width 91 height 13
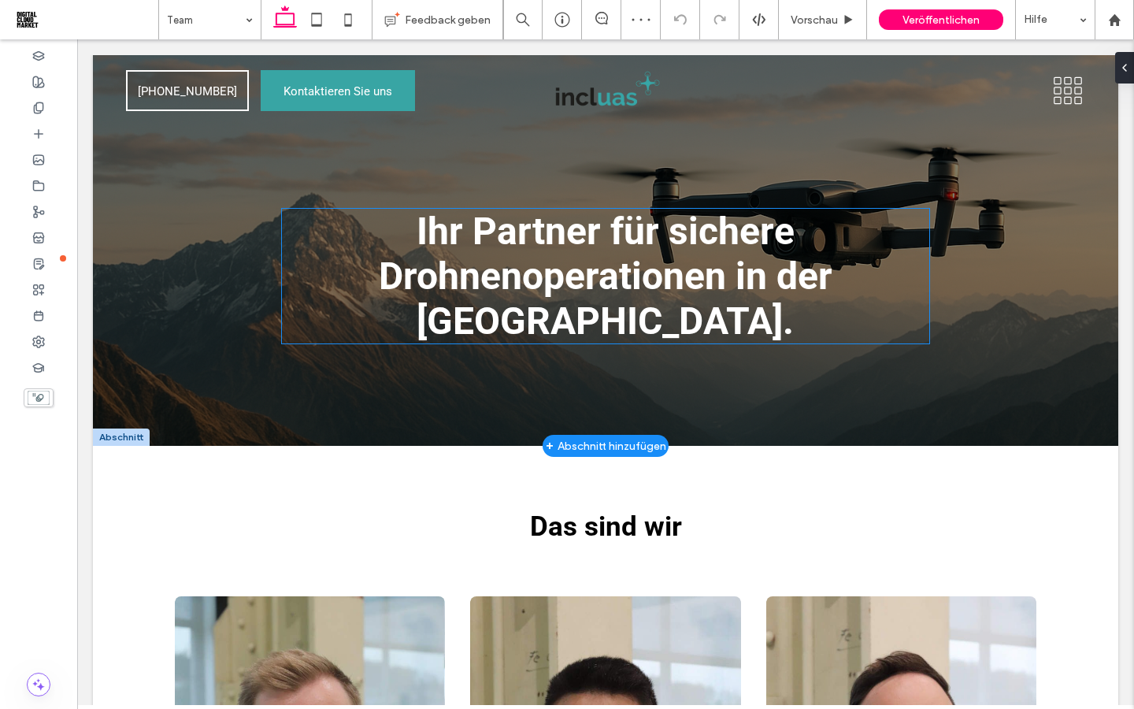
click at [833, 268] on span "Ihr Partner für sichere Drohnenoperationen in der Schweiz." at bounding box center [606, 276] width 454 height 135
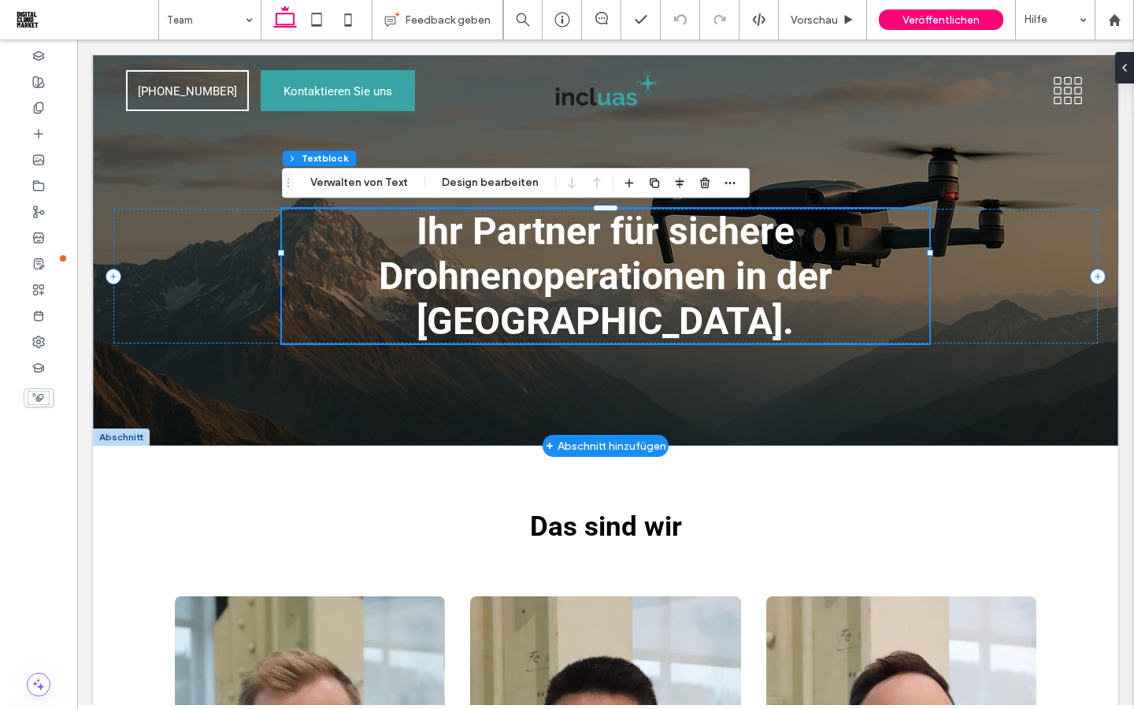
click at [833, 279] on span "Ihr Partner für sichere Drohnenoperationen in der Schweiz." at bounding box center [606, 276] width 454 height 135
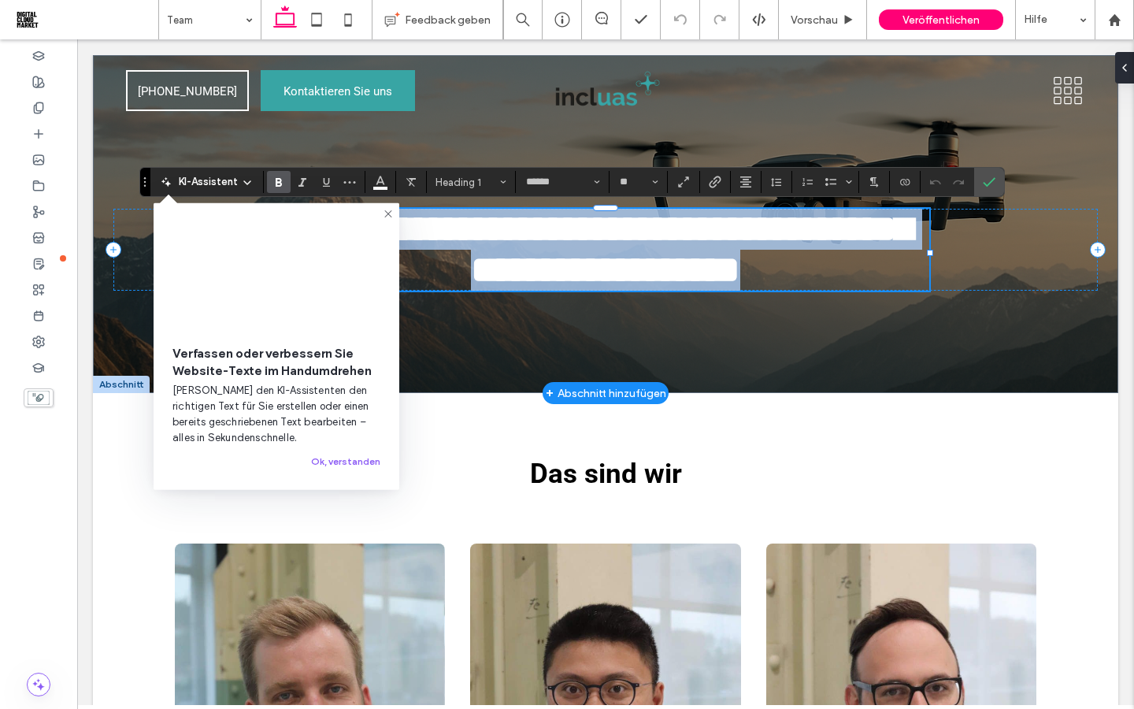
click at [911, 279] on span "**********" at bounding box center [613, 249] width 599 height 78
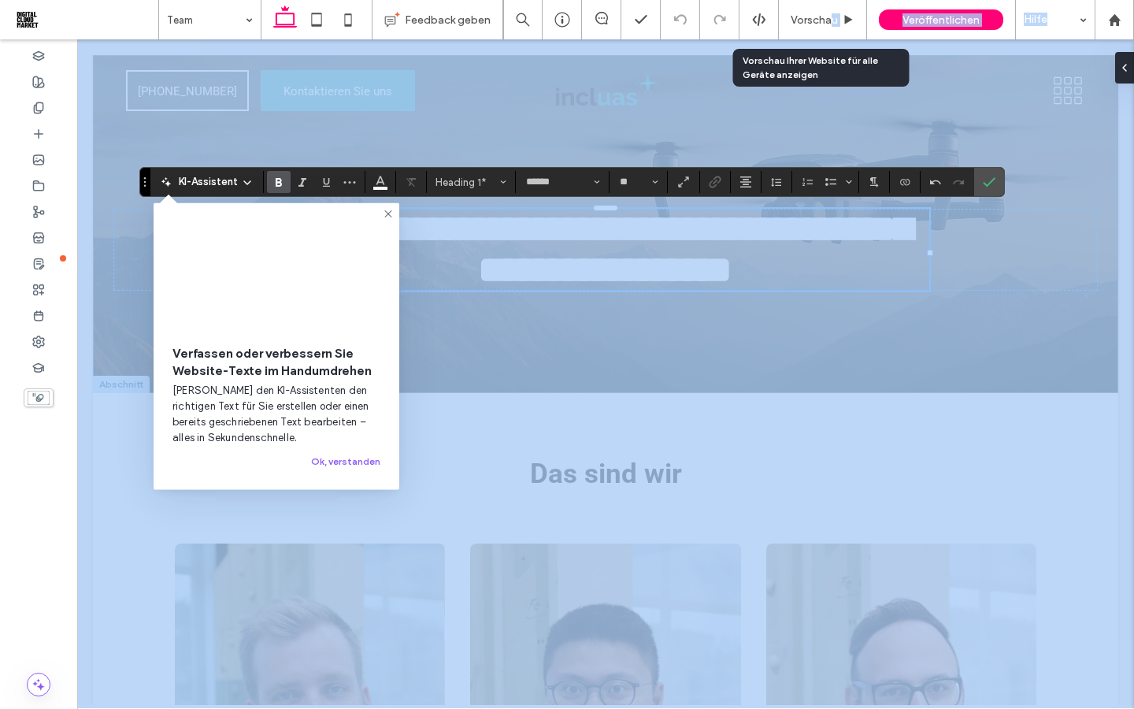
click at [832, 17] on span "Vorschau" at bounding box center [814, 19] width 47 height 13
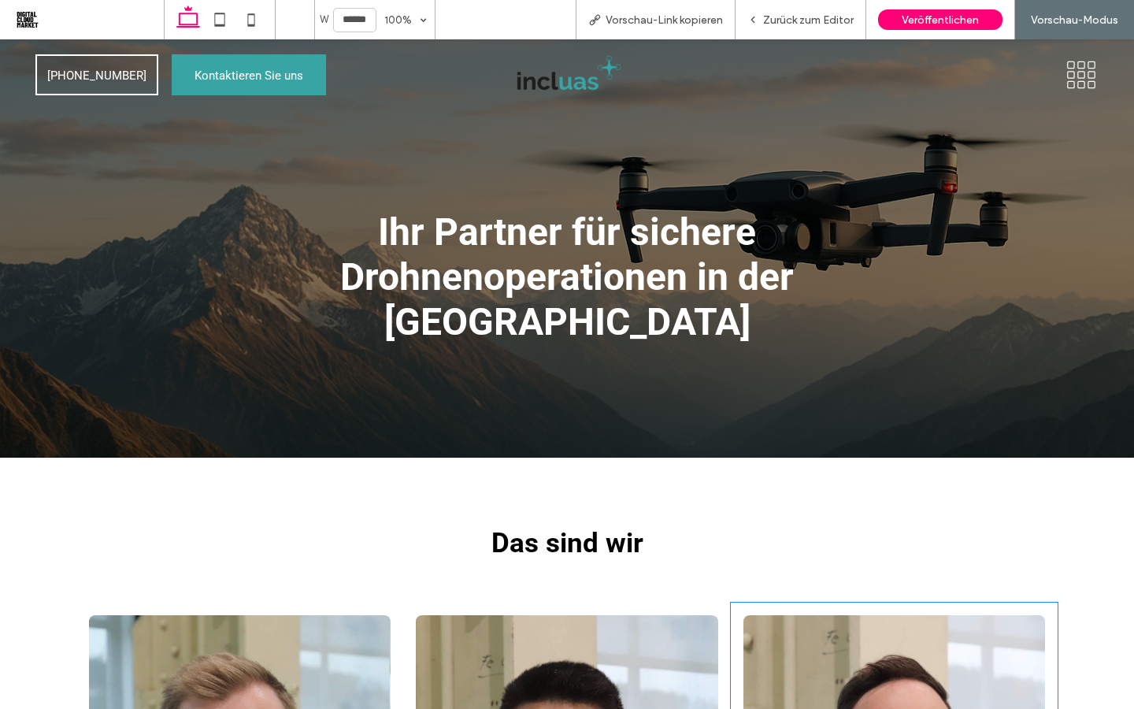
click at [746, 159] on div "Ihr Partner für sichere Drohnenoperationen in der Schweiz" at bounding box center [567, 248] width 1134 height 418
click at [560, 85] on img at bounding box center [567, 75] width 114 height 46
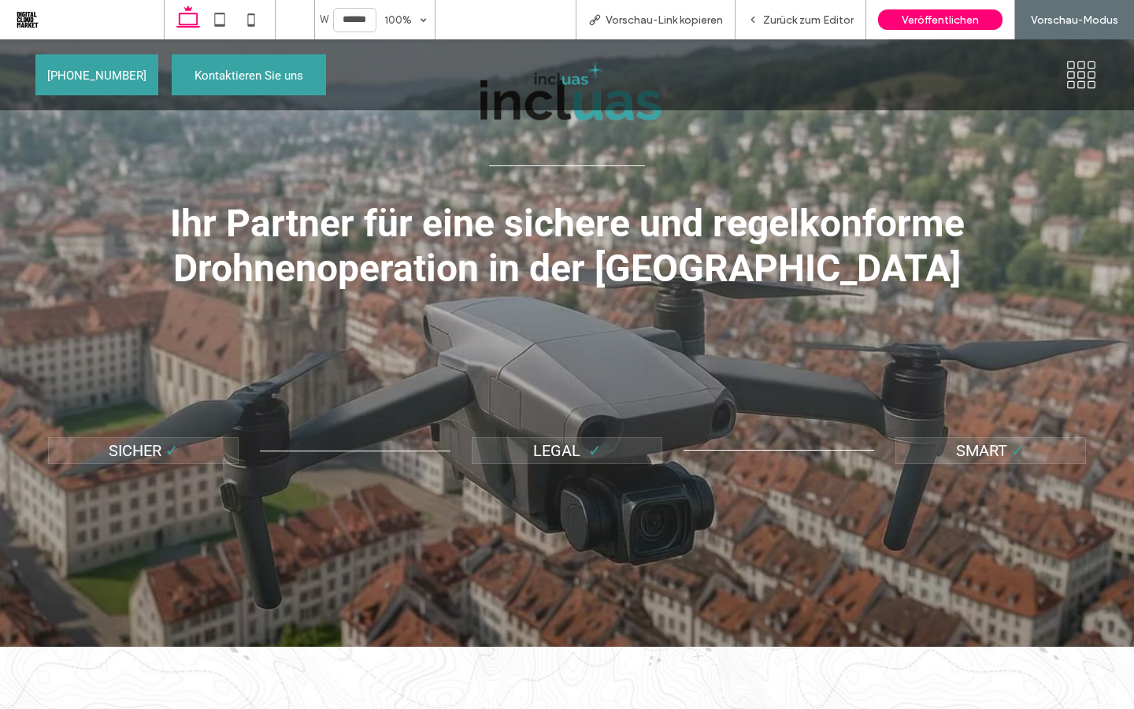
scroll to position [173, 0]
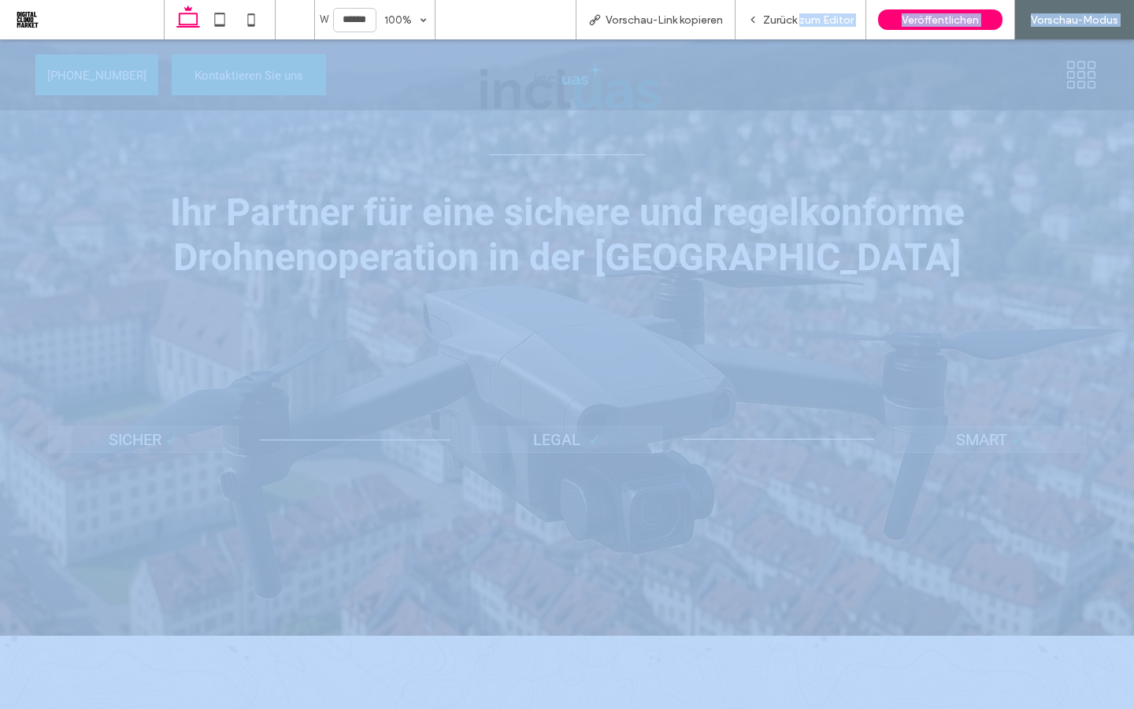
click at [796, 18] on span "Zurück zum Editor" at bounding box center [808, 19] width 91 height 13
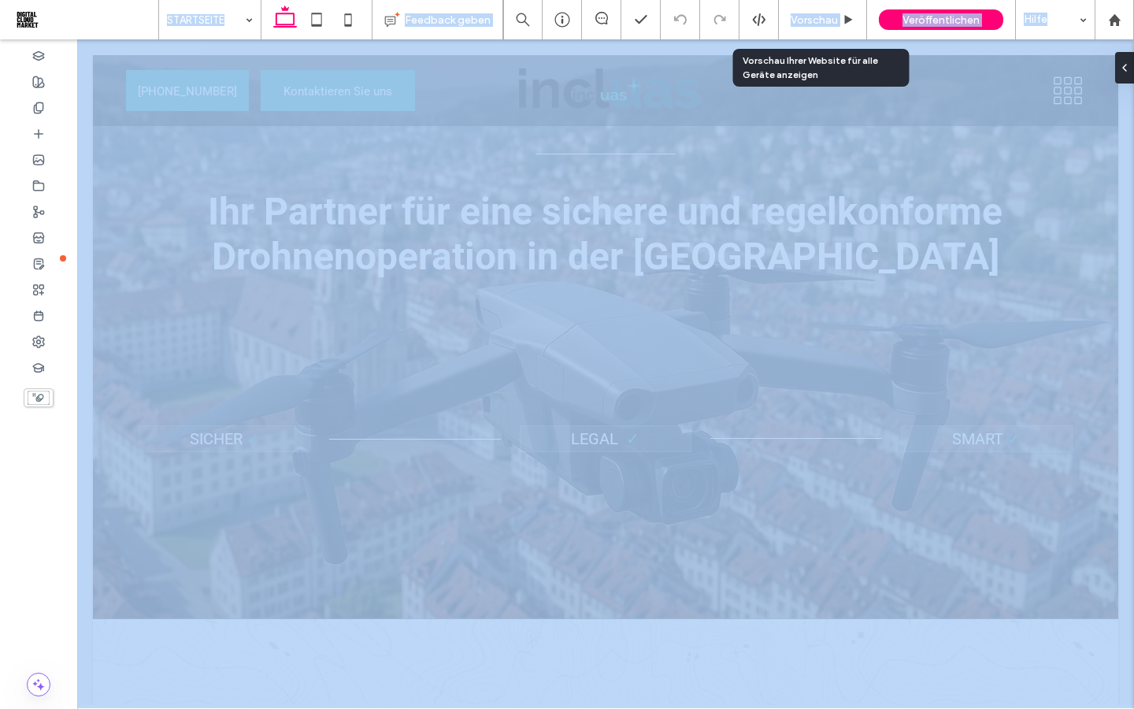
scroll to position [189, 0]
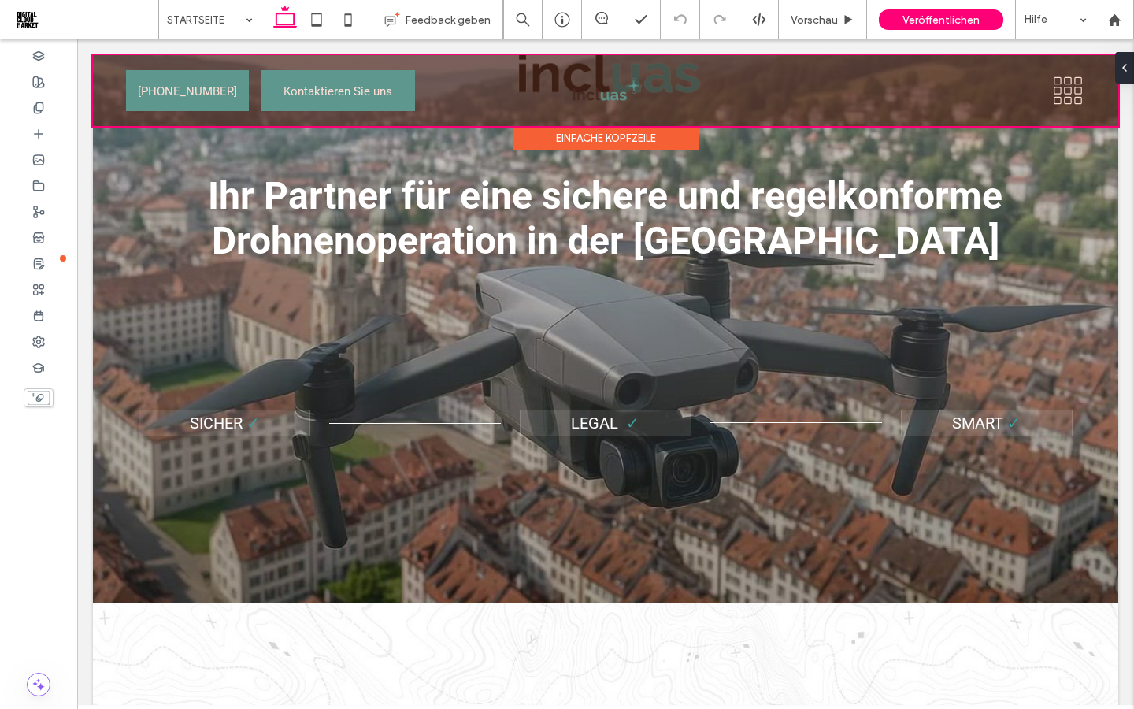
click at [158, 97] on div at bounding box center [606, 90] width 1026 height 71
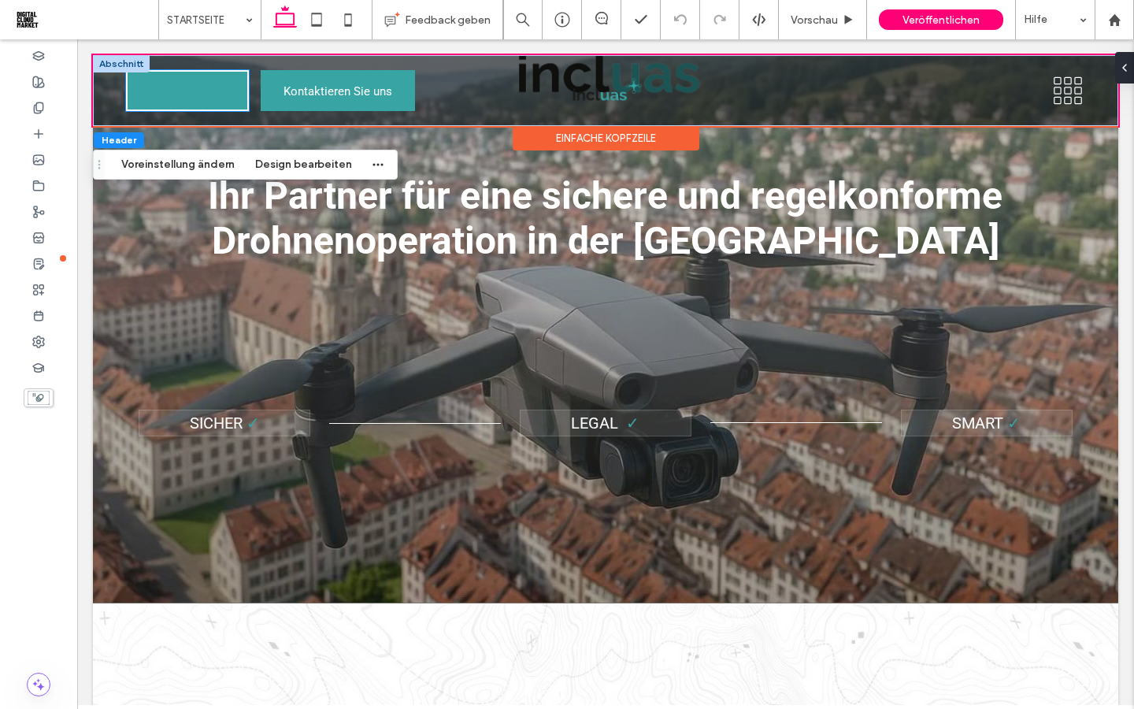
click at [158, 95] on span "+79 234 97 07" at bounding box center [187, 91] width 99 height 39
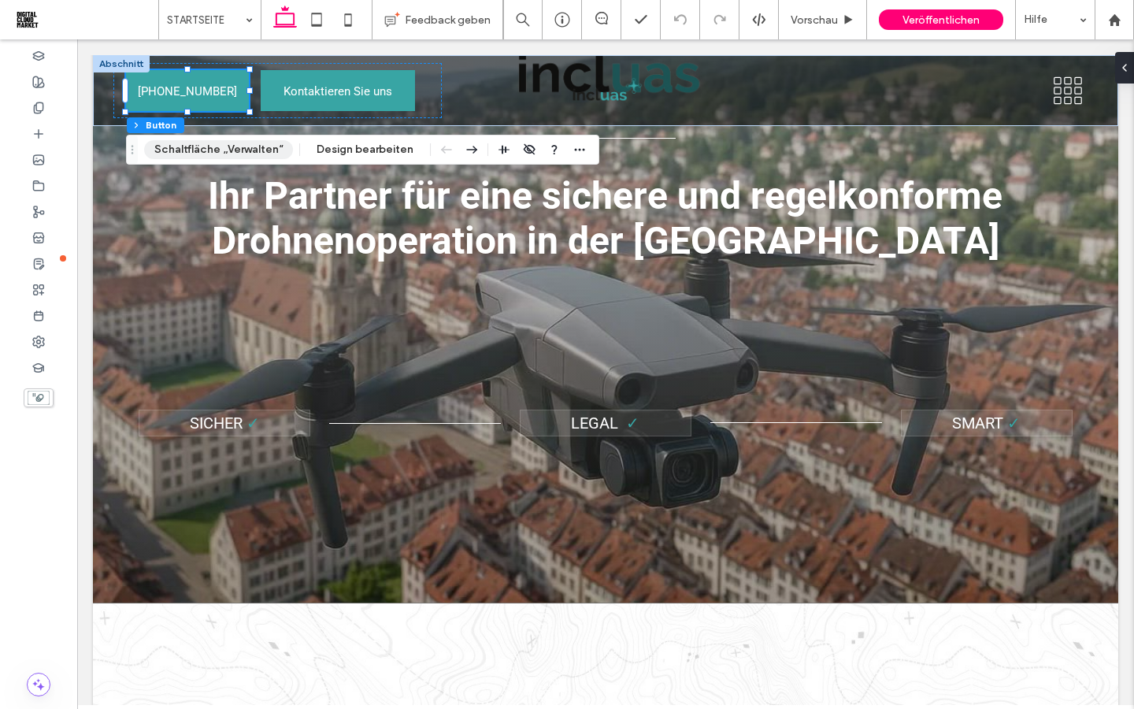
click at [202, 151] on button "Schaltfläche „Verwalten“" at bounding box center [218, 149] width 149 height 19
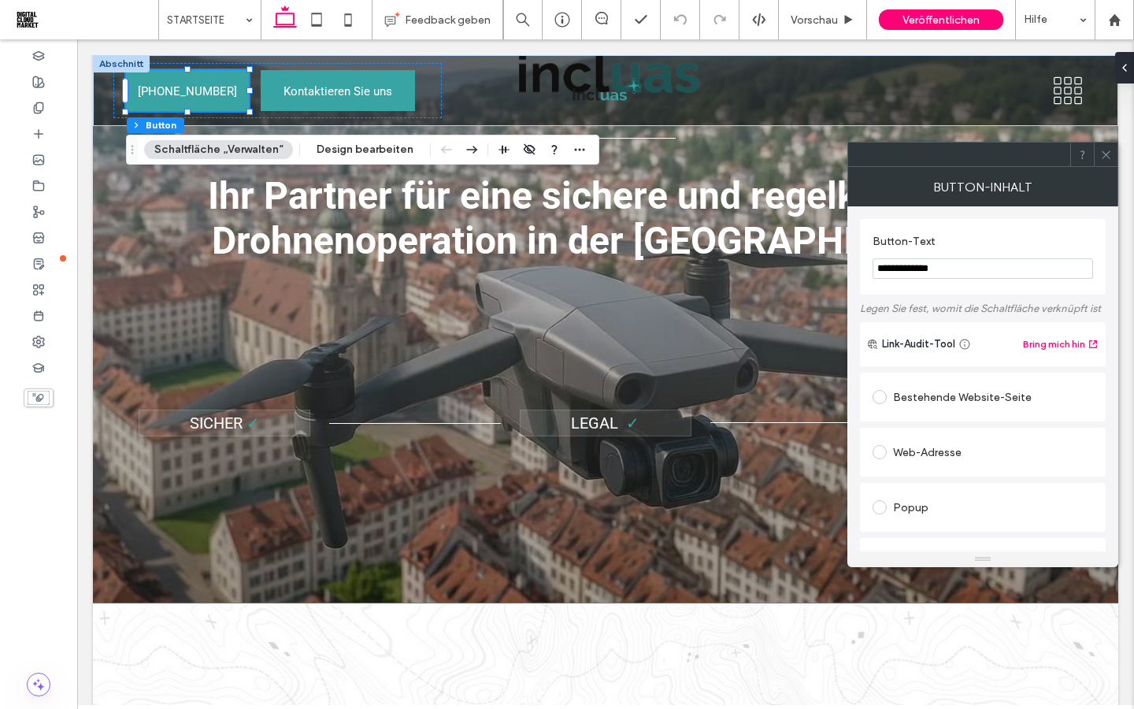
click at [885, 271] on input "**********" at bounding box center [983, 268] width 221 height 20
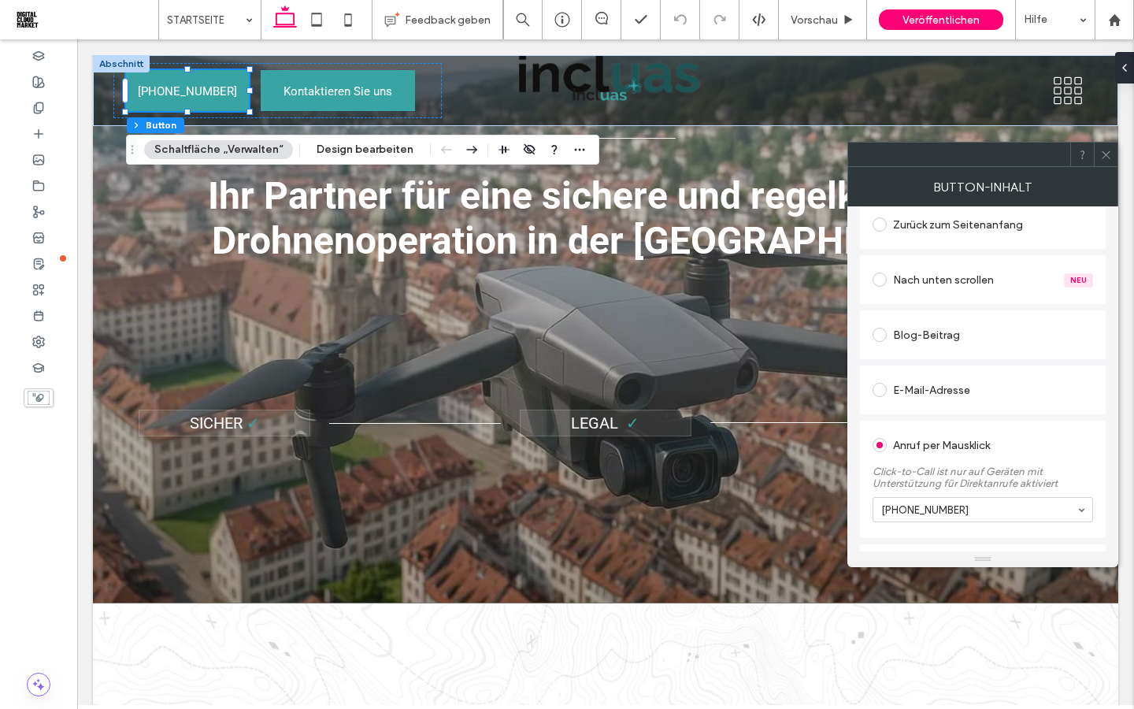
scroll to position [439, 0]
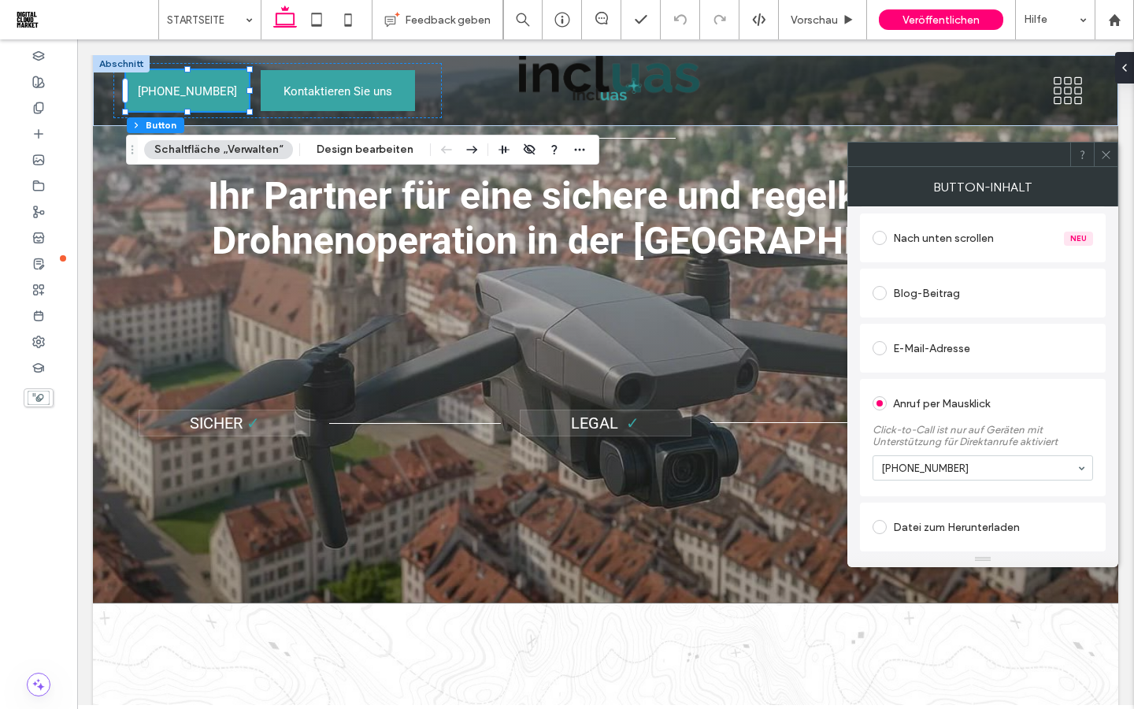
type input "**********"
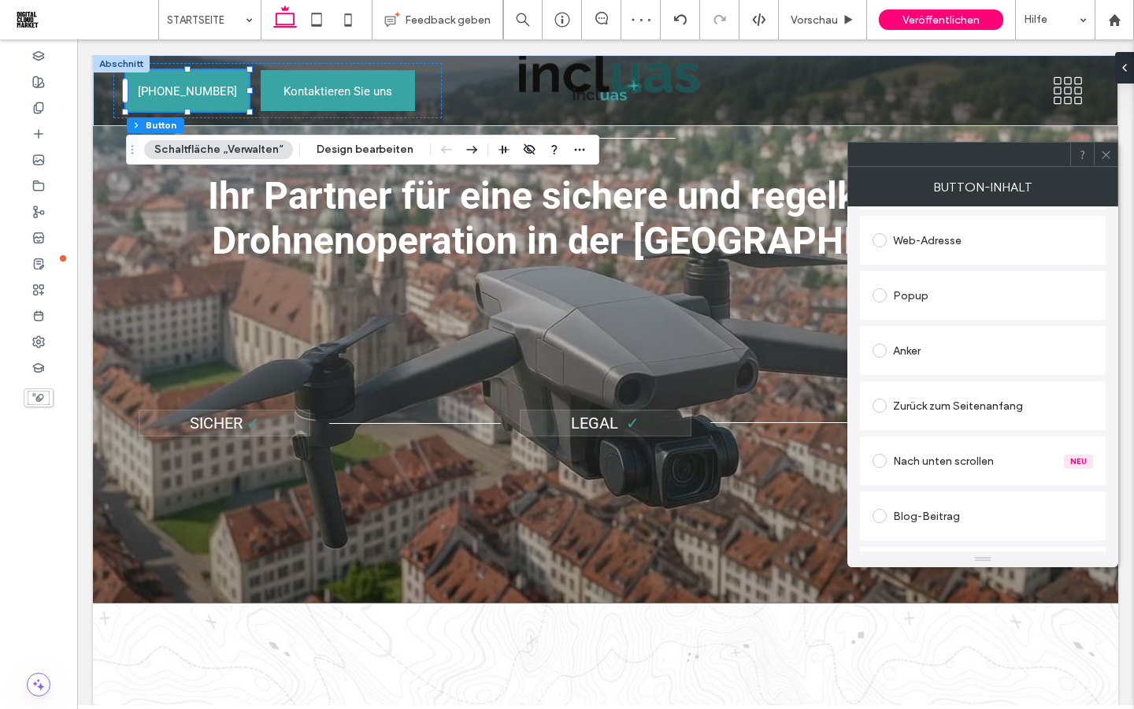
scroll to position [0, 0]
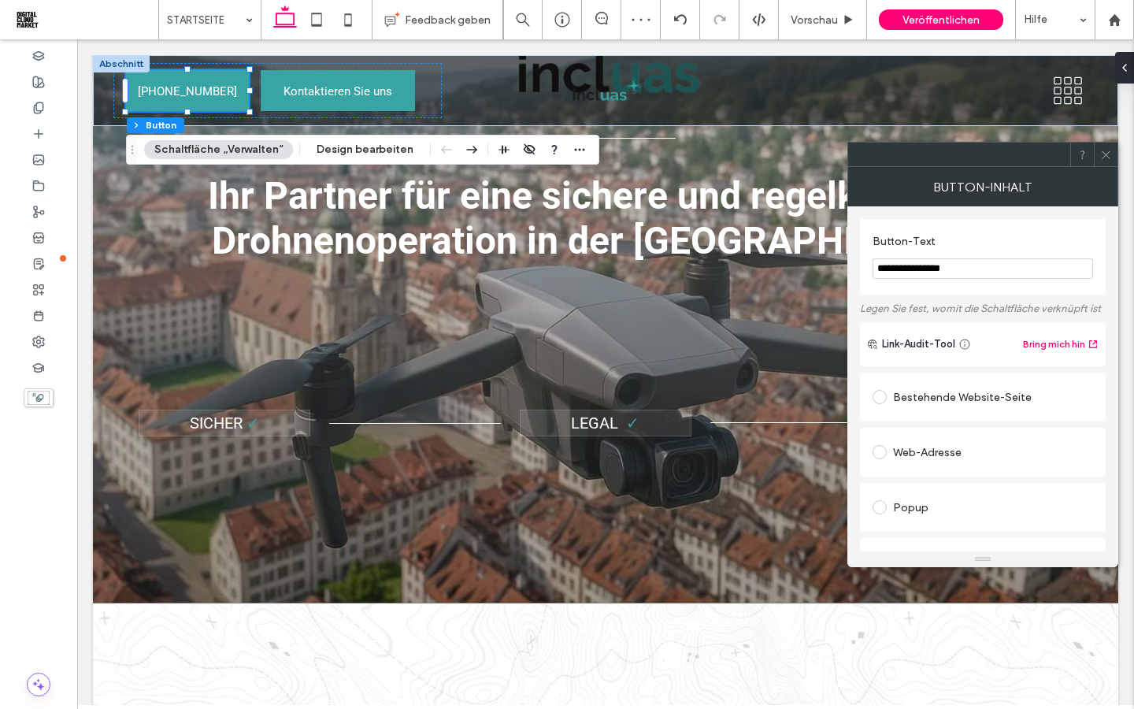
drag, startPoint x: 961, startPoint y: 269, endPoint x: 856, endPoint y: 268, distance: 105.6
click at [855, 268] on div "**********" at bounding box center [983, 378] width 271 height 345
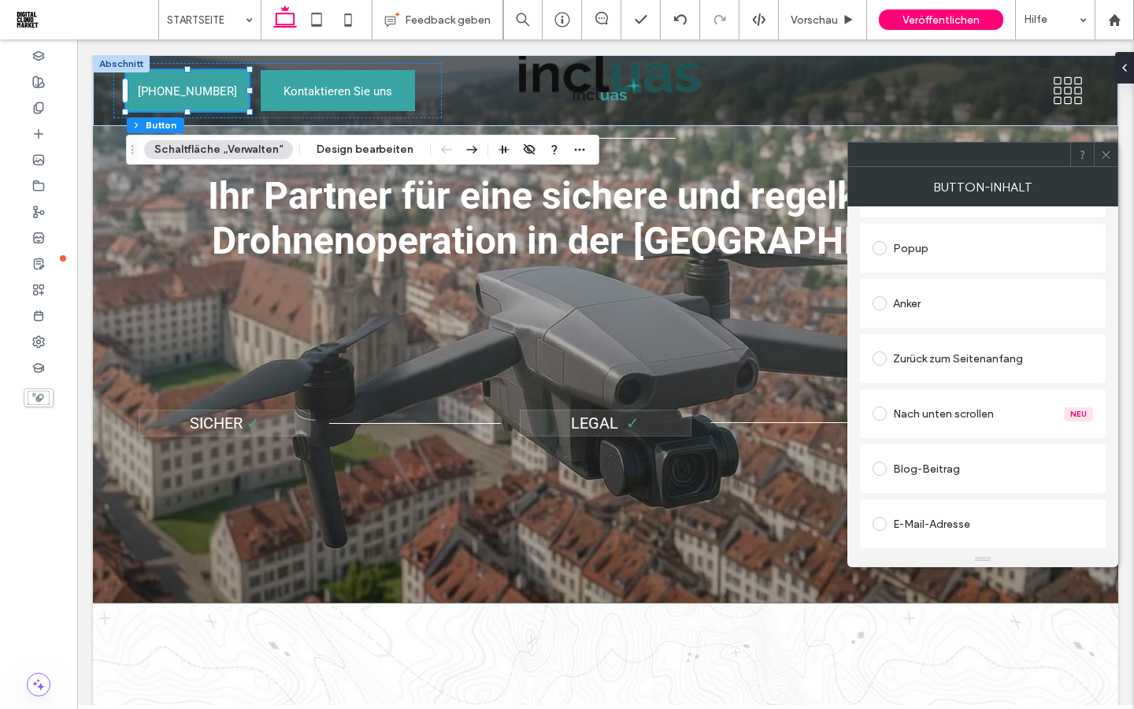
scroll to position [403, 0]
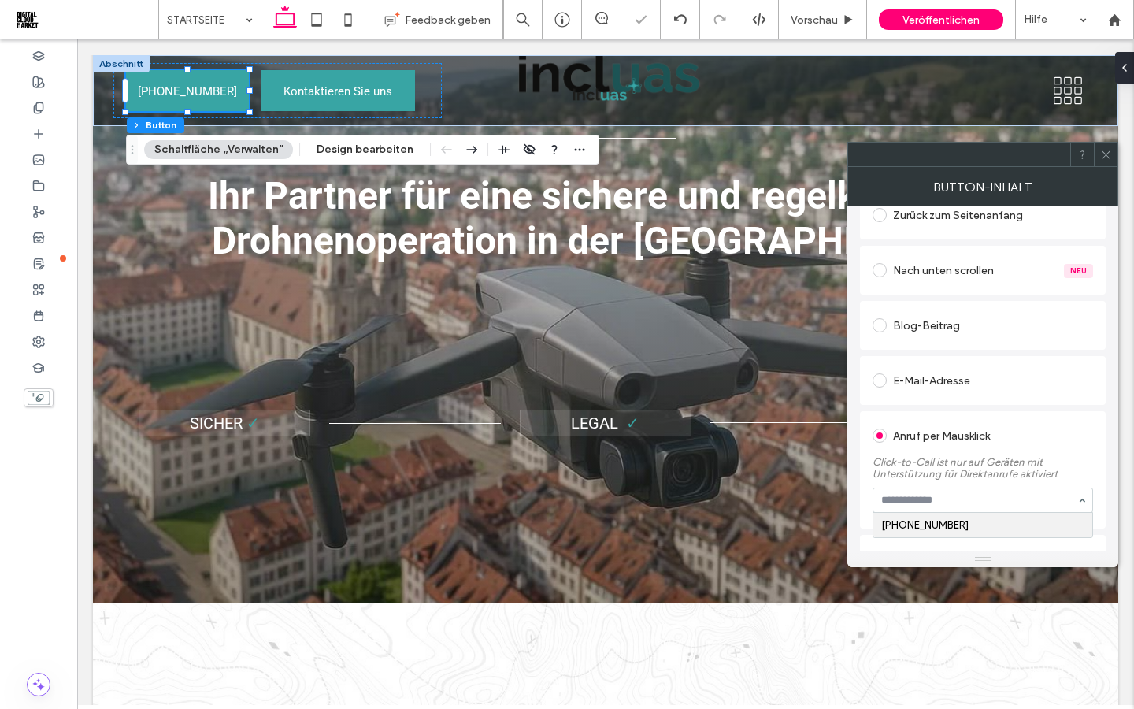
click at [955, 505] on input at bounding box center [979, 500] width 195 height 11
paste input "**********"
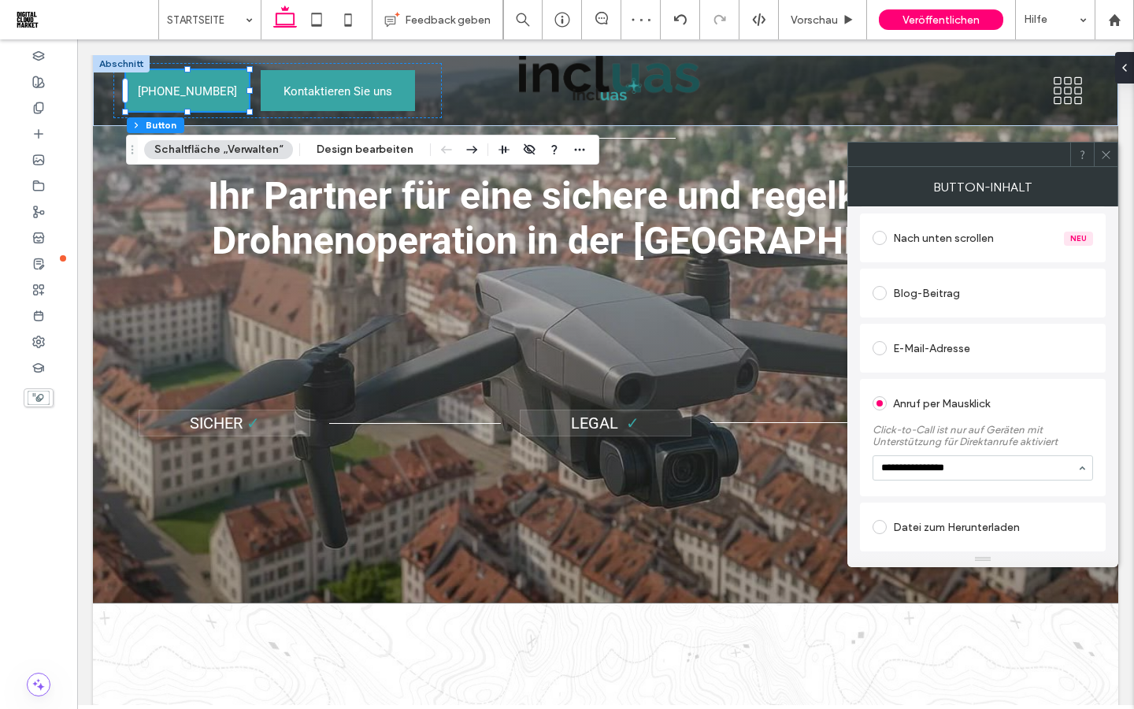
type input "**********"
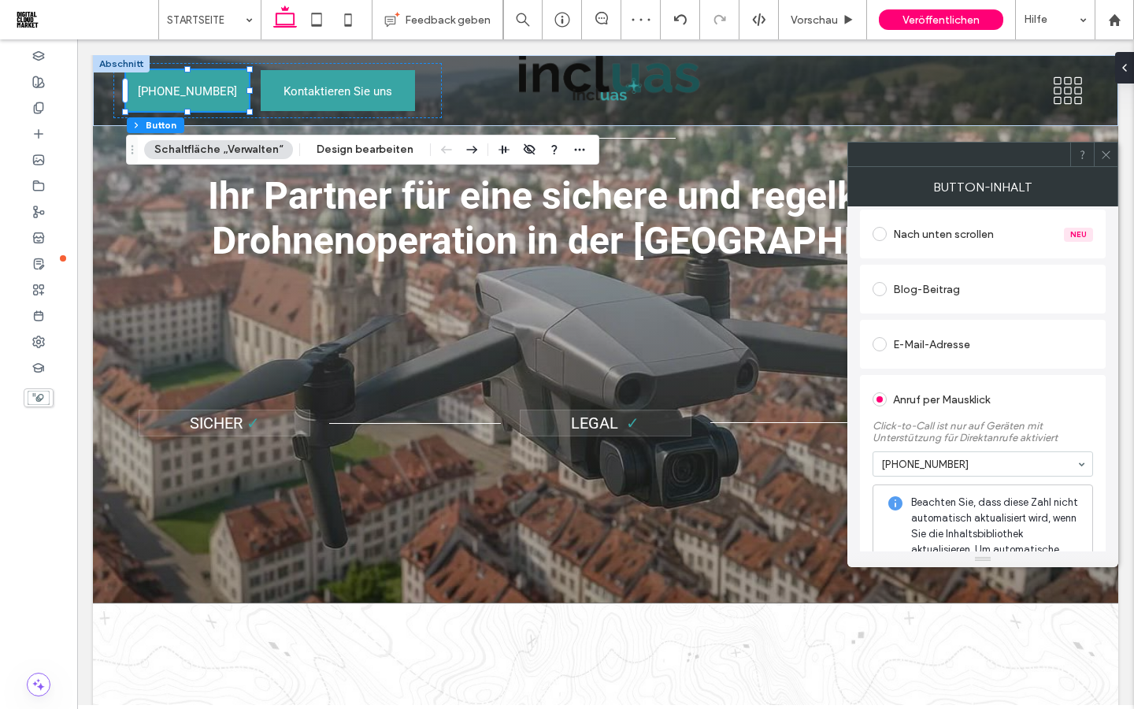
click at [1107, 159] on icon at bounding box center [1107, 155] width 12 height 12
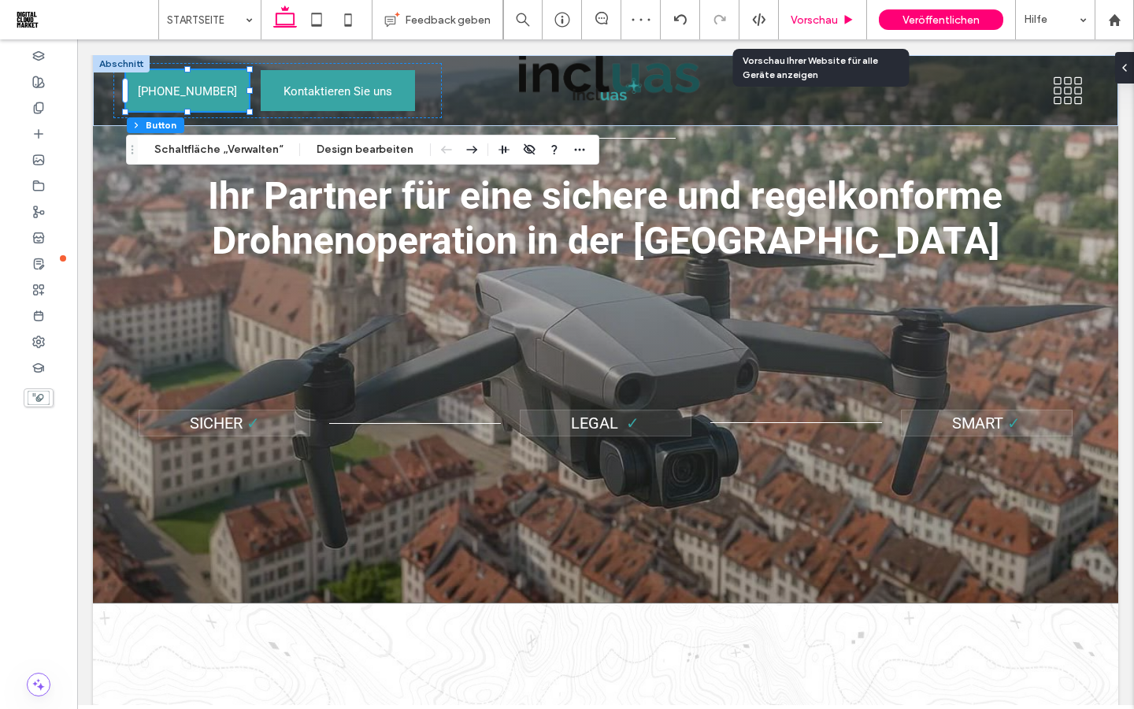
click at [808, 24] on span "Vorschau" at bounding box center [814, 19] width 47 height 13
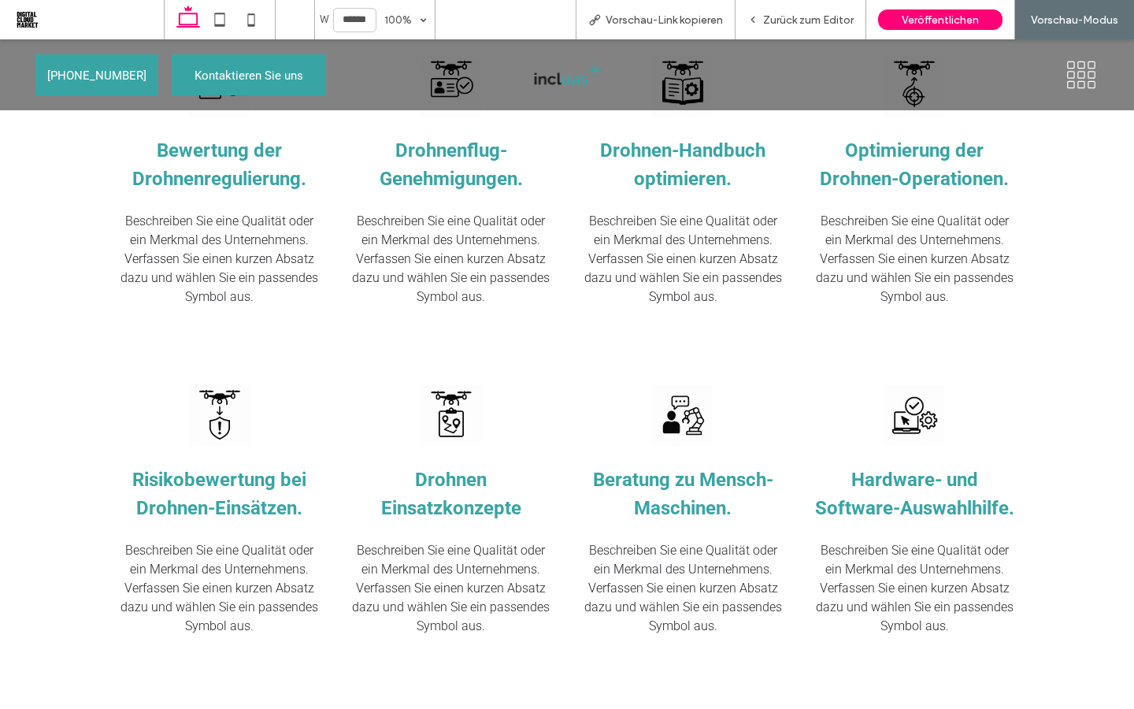
scroll to position [2189, 0]
